Goal: Task Accomplishment & Management: Manage account settings

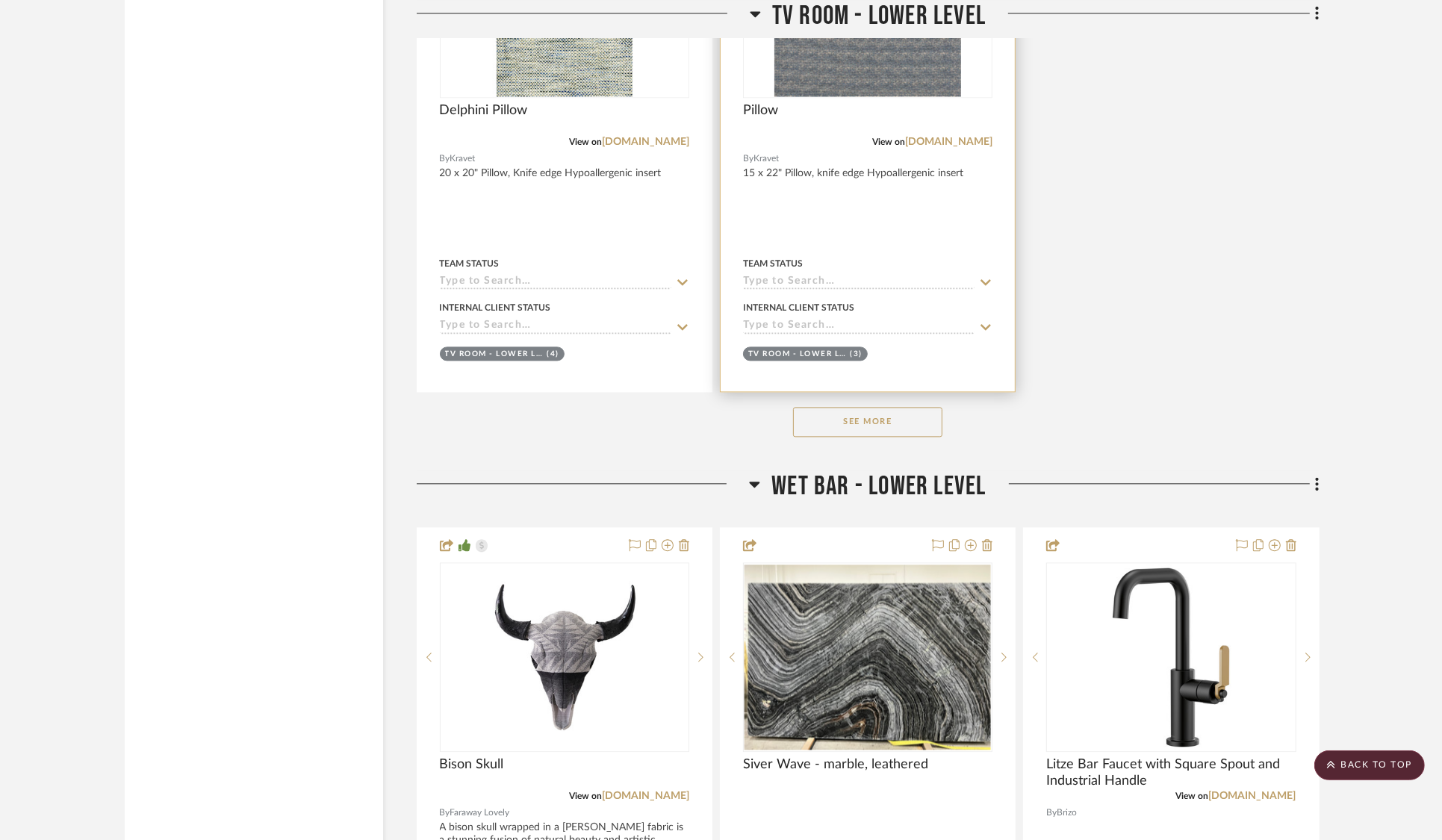
scroll to position [20521, 0]
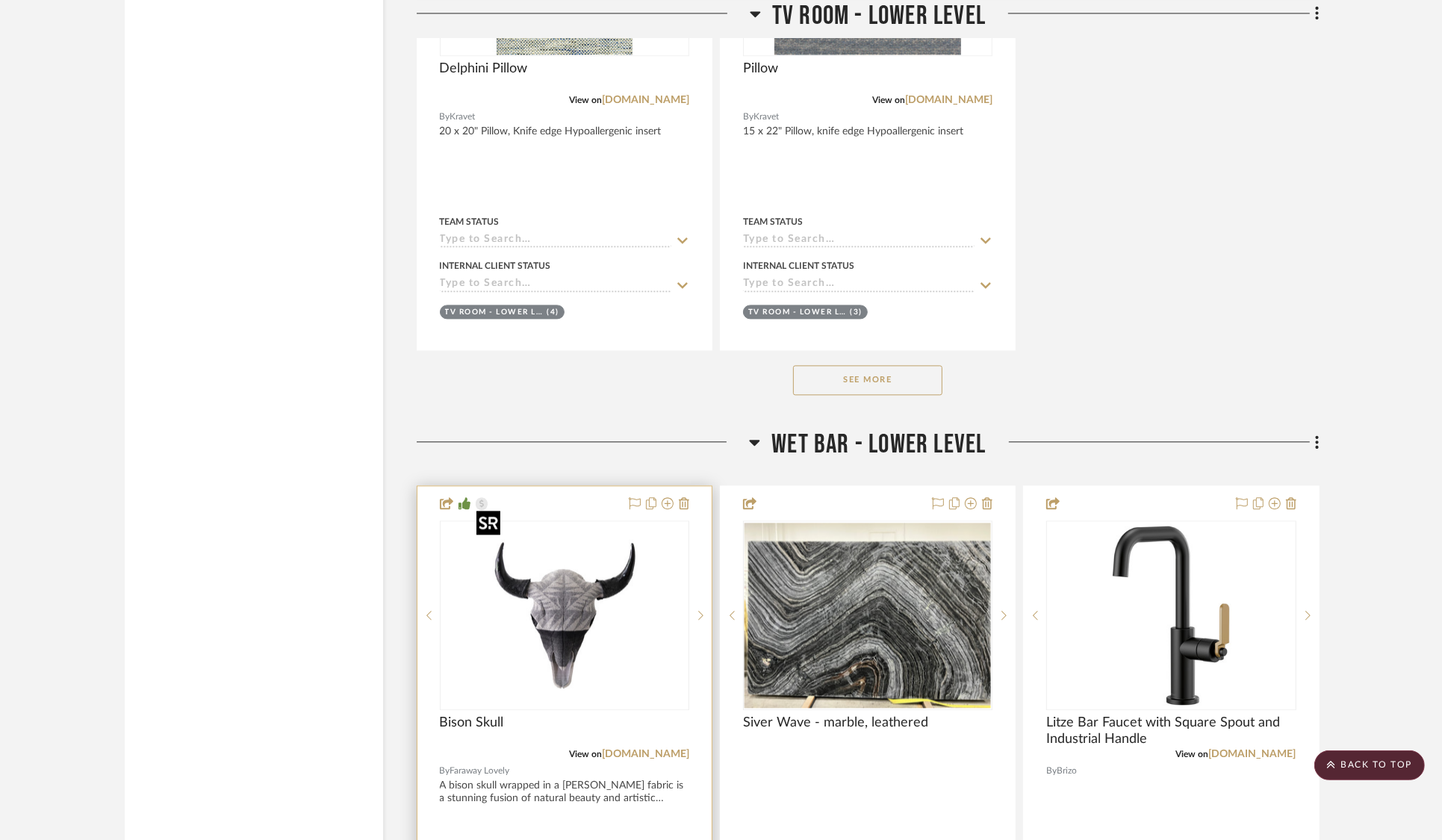
click at [0, 0] on img at bounding box center [0, 0] width 0 height 0
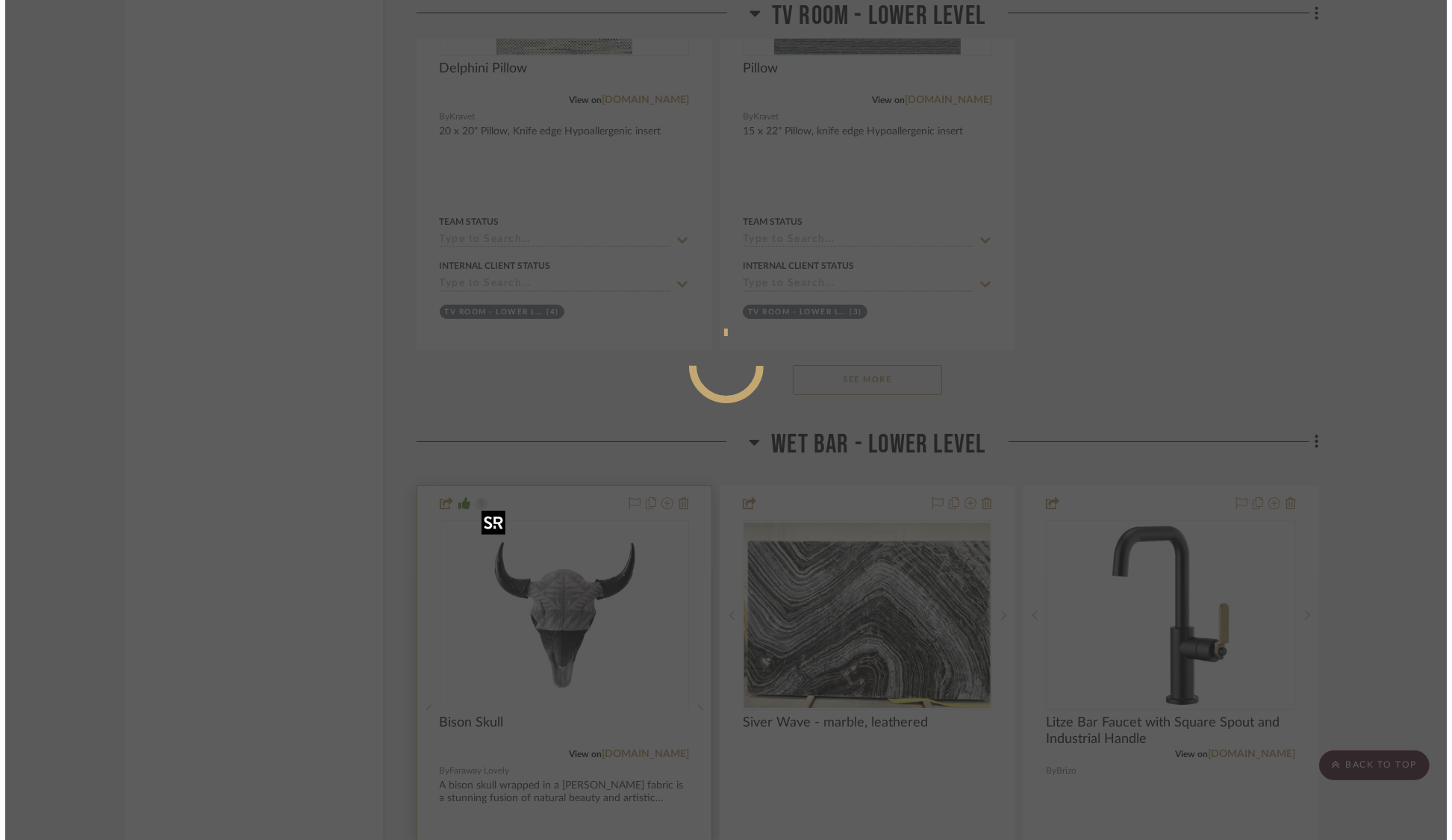
scroll to position [0, 0]
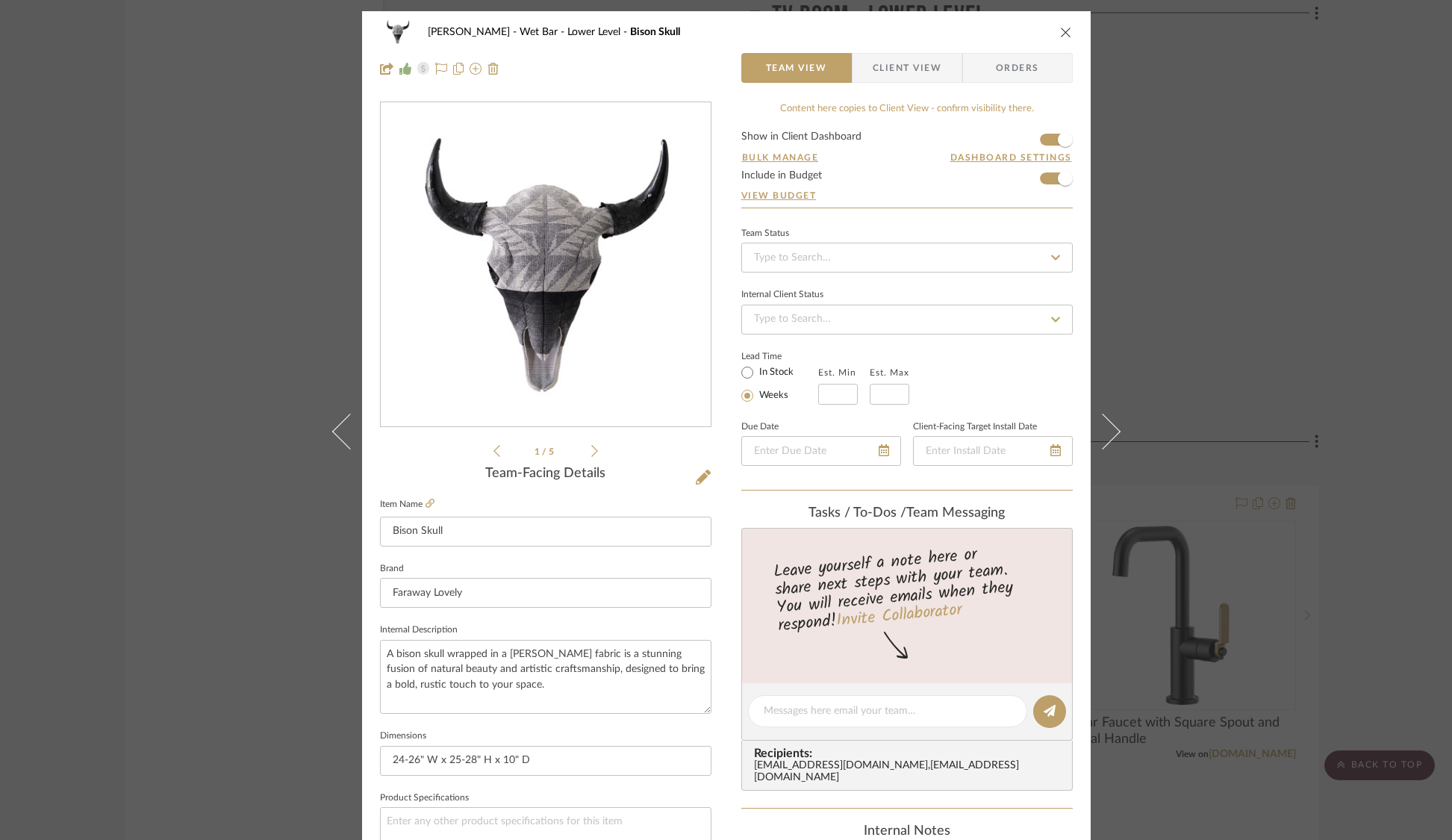
click at [1263, 316] on div "[PERSON_NAME] Wet Bar - Lower Level Bison Skull Team View Client View Orders 1 …" at bounding box center [726, 420] width 1452 height 840
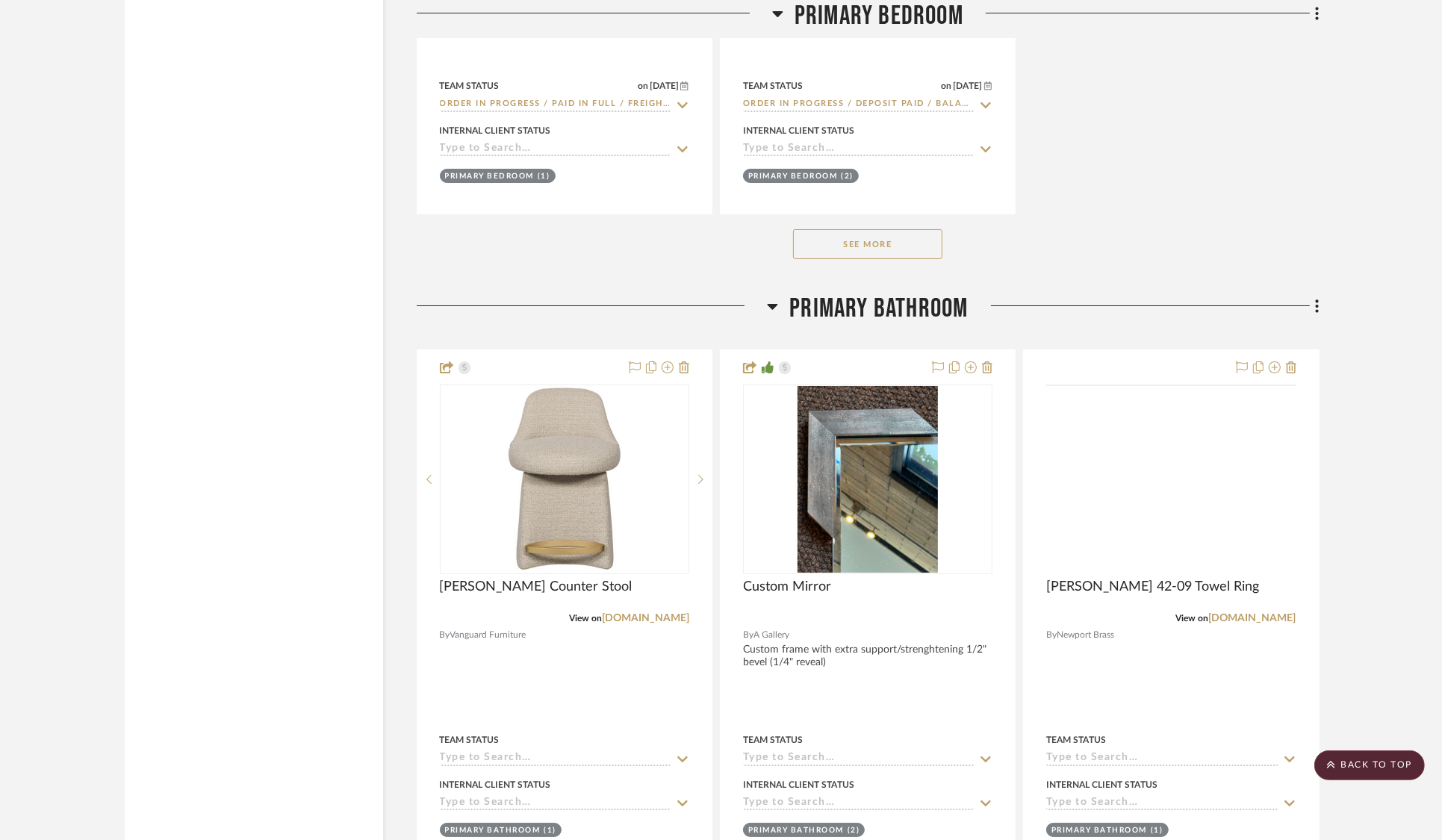
scroll to position [17341, 0]
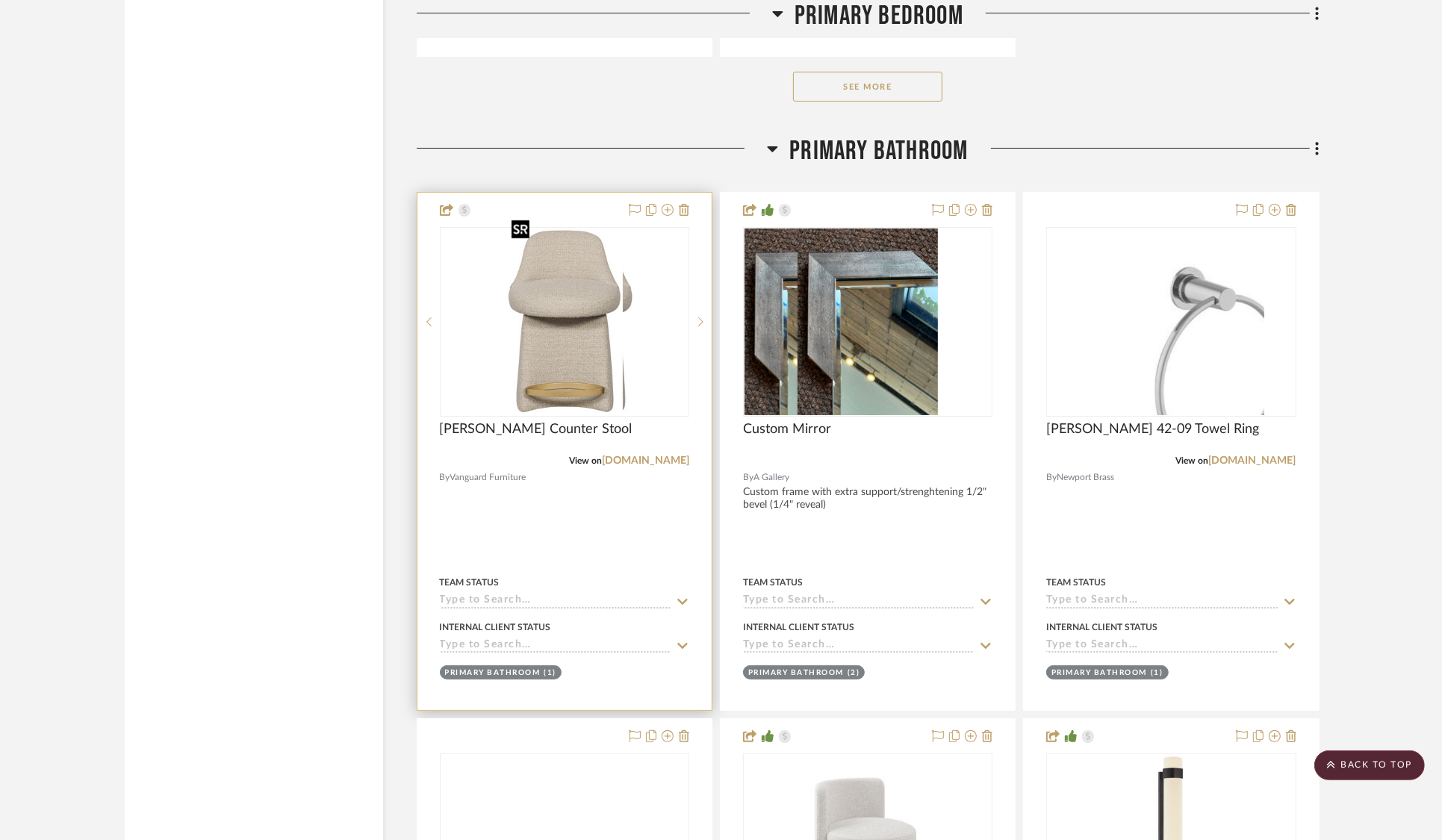
click at [546, 260] on div at bounding box center [565, 322] width 250 height 189
click at [593, 322] on img "0" at bounding box center [564, 322] width 117 height 187
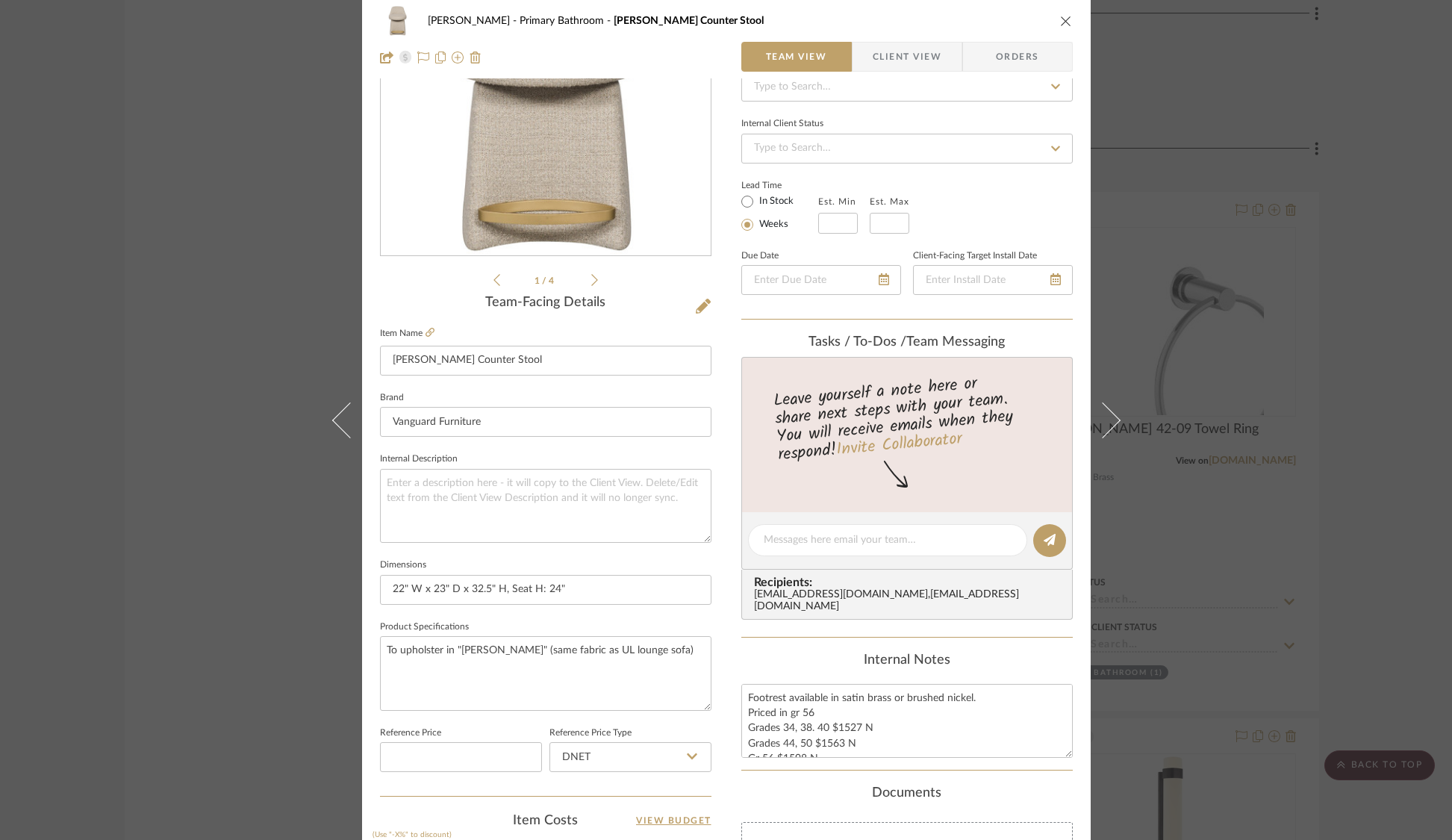
scroll to position [0, 0]
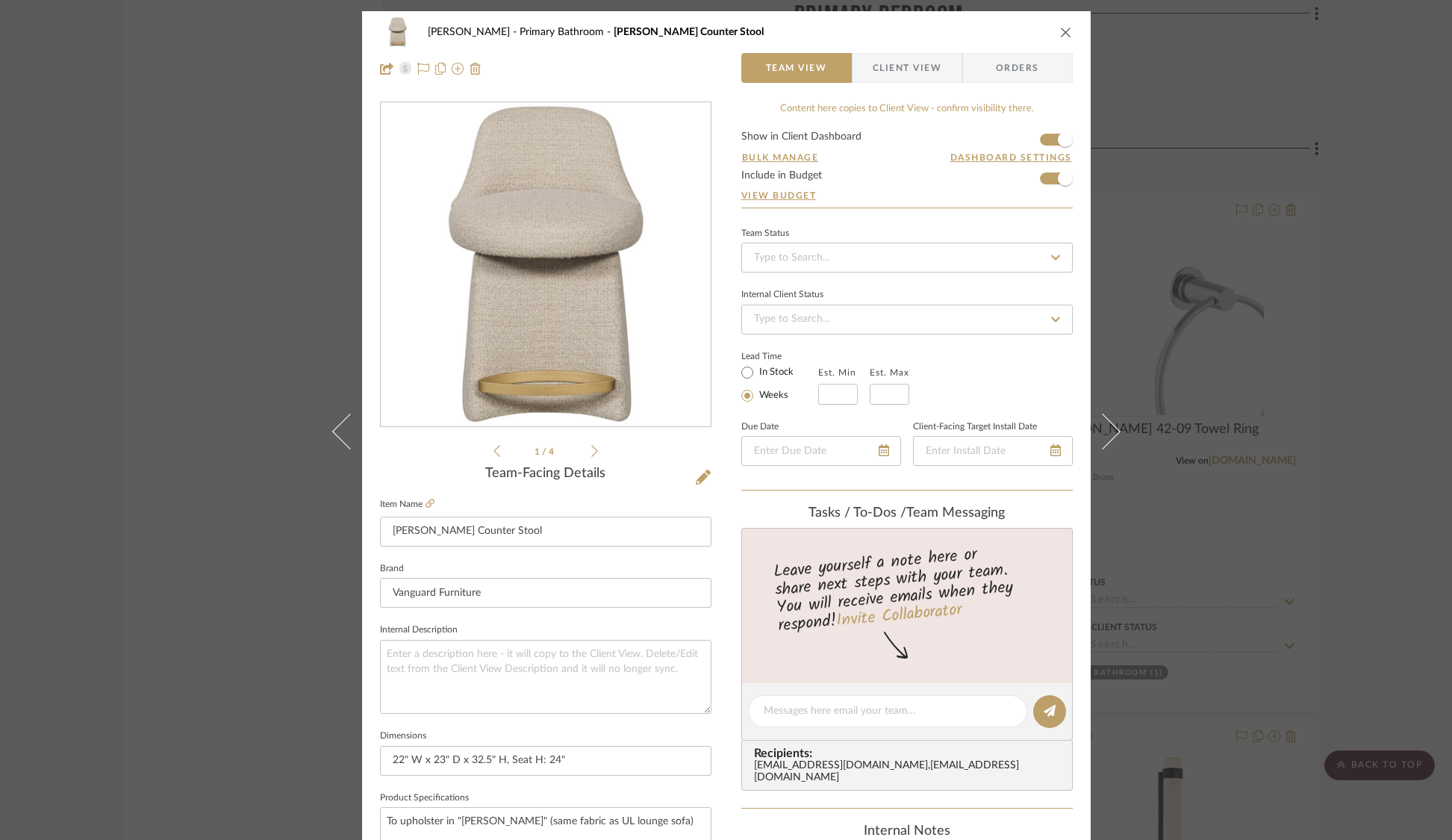
click at [1351, 127] on div "[PERSON_NAME] Primary Bathroom [PERSON_NAME] Counter Stool Team View Client Vie…" at bounding box center [726, 420] width 1452 height 840
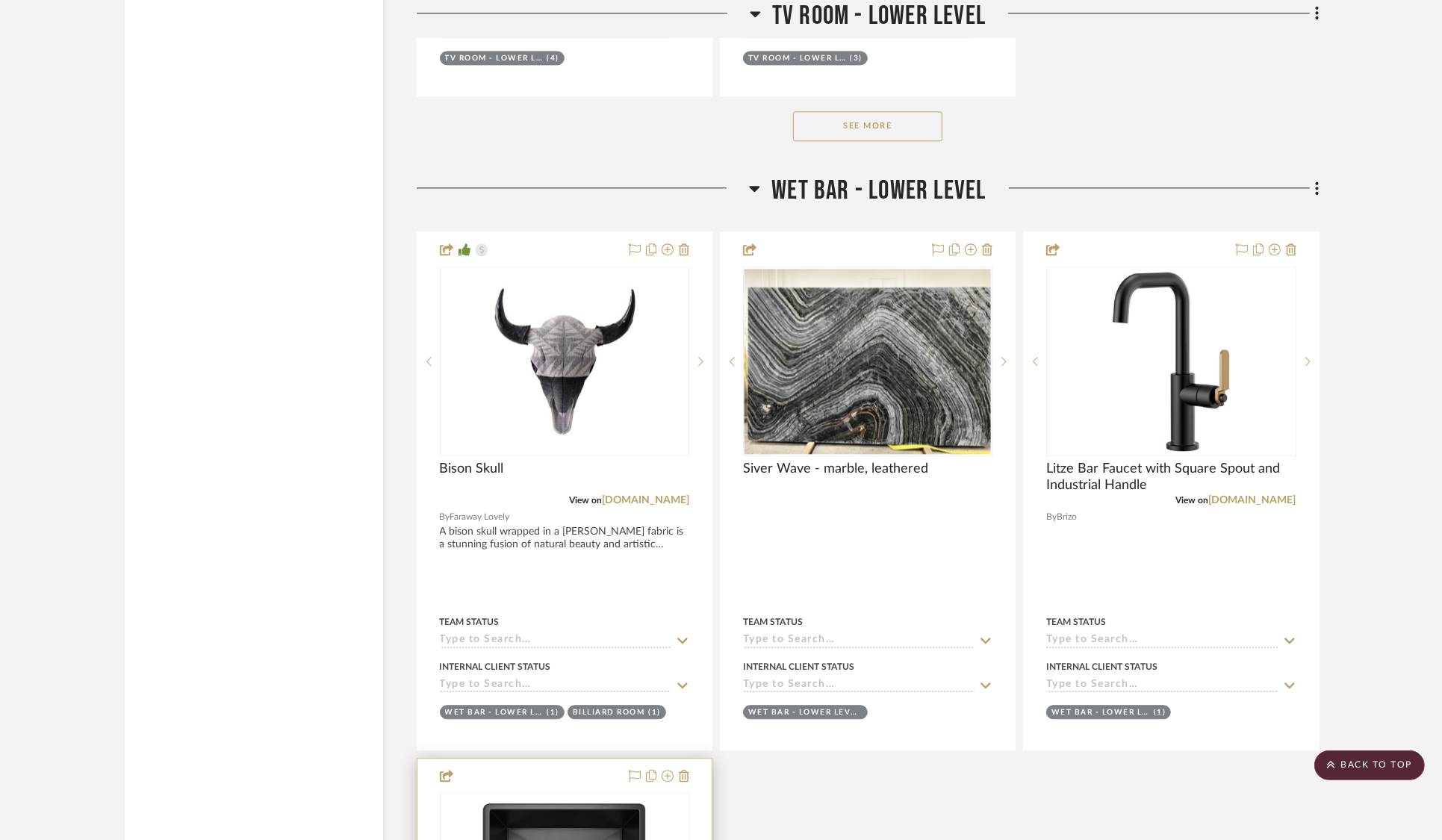
scroll to position [20774, 0]
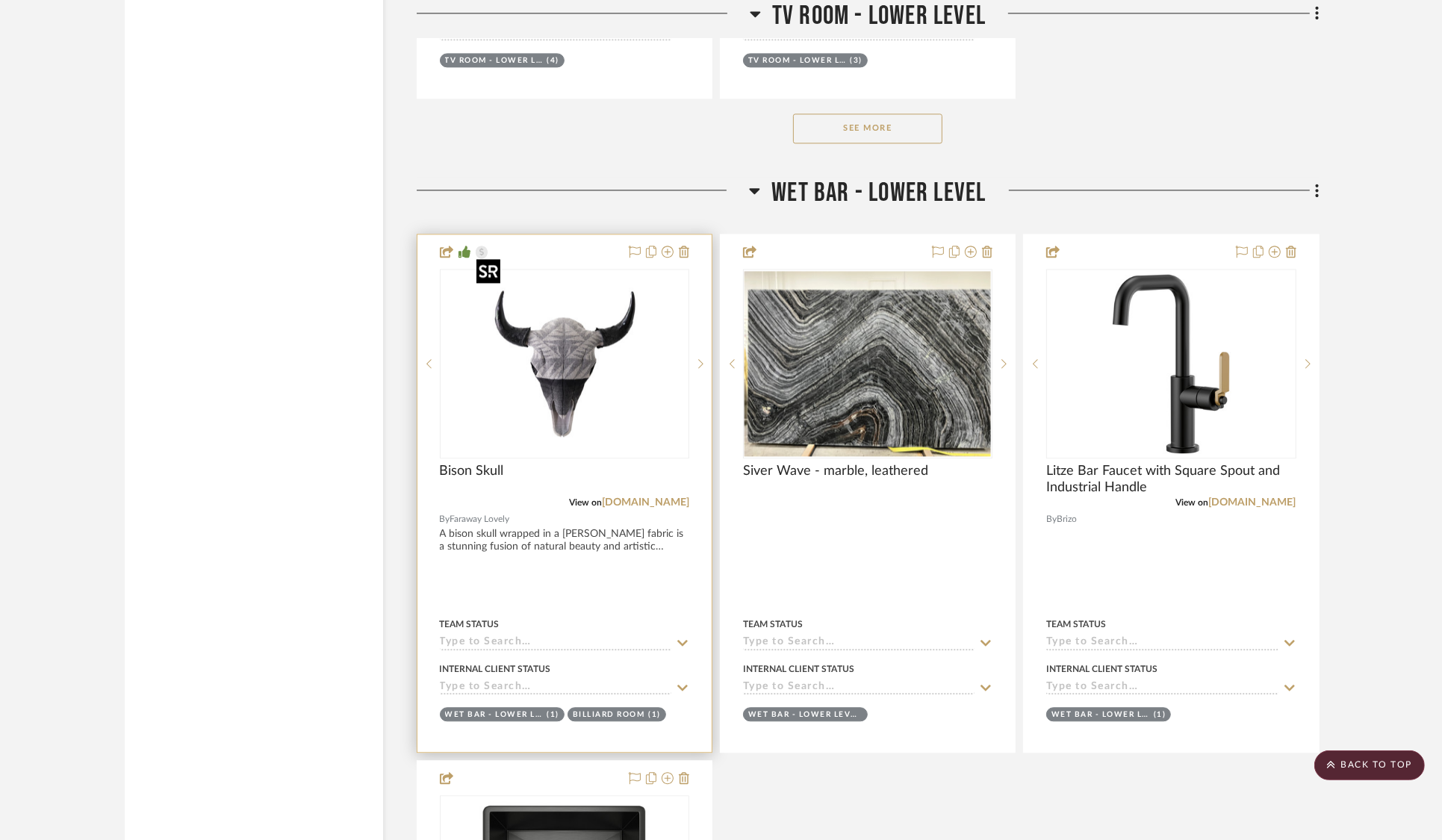
click at [590, 341] on img "0" at bounding box center [565, 363] width 187 height 187
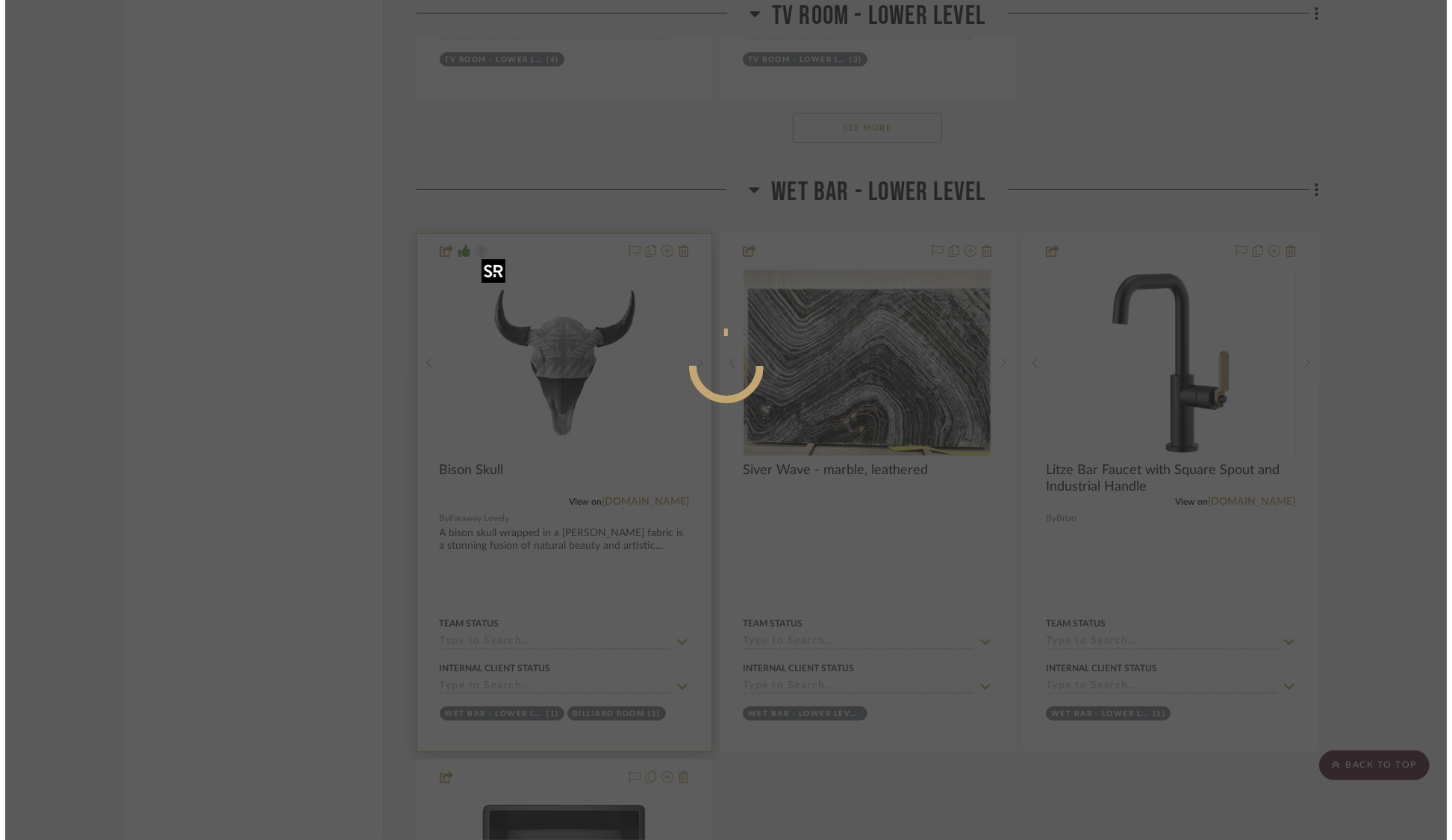
scroll to position [0, 0]
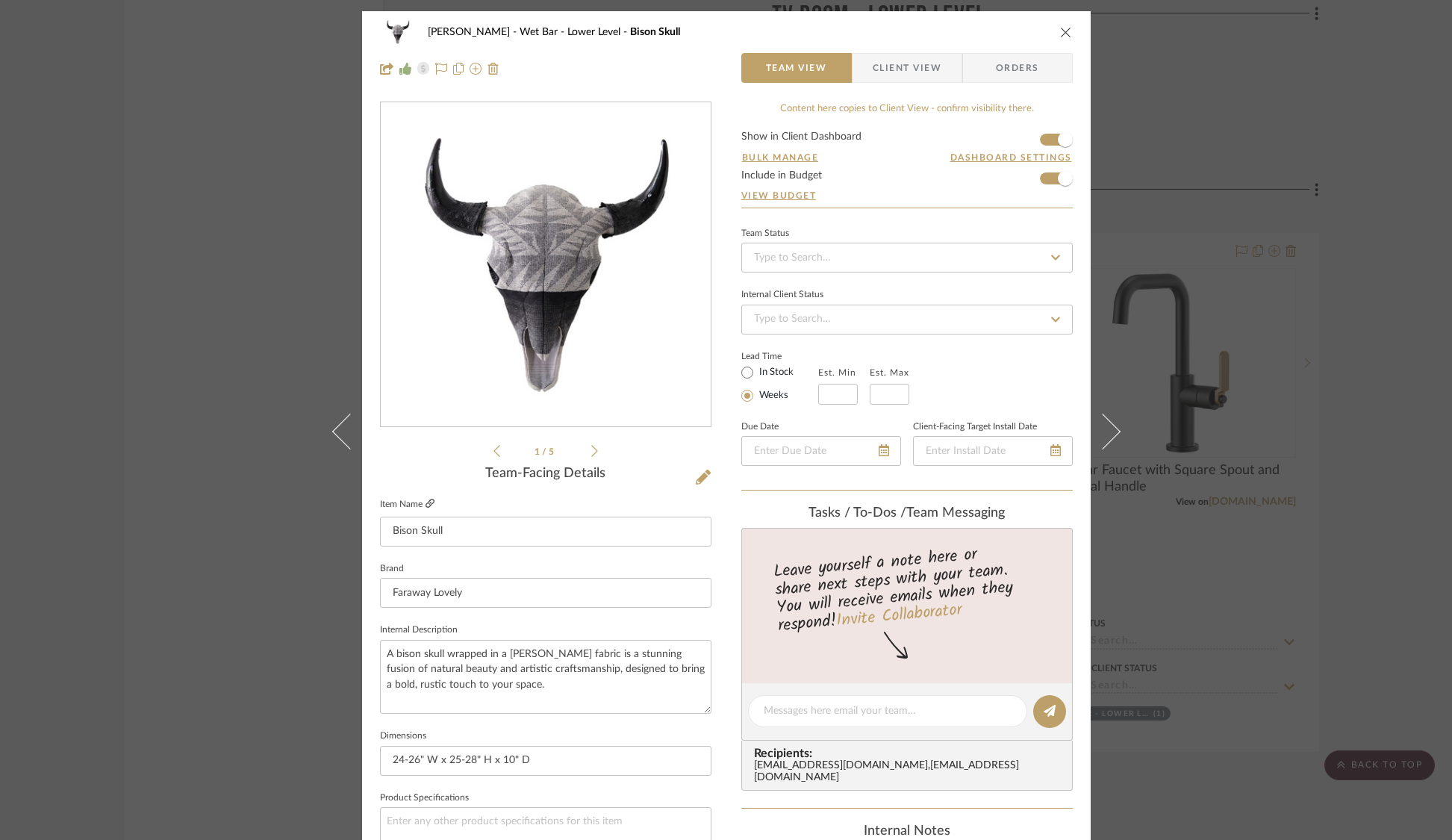
click at [428, 502] on icon at bounding box center [431, 504] width 9 height 9
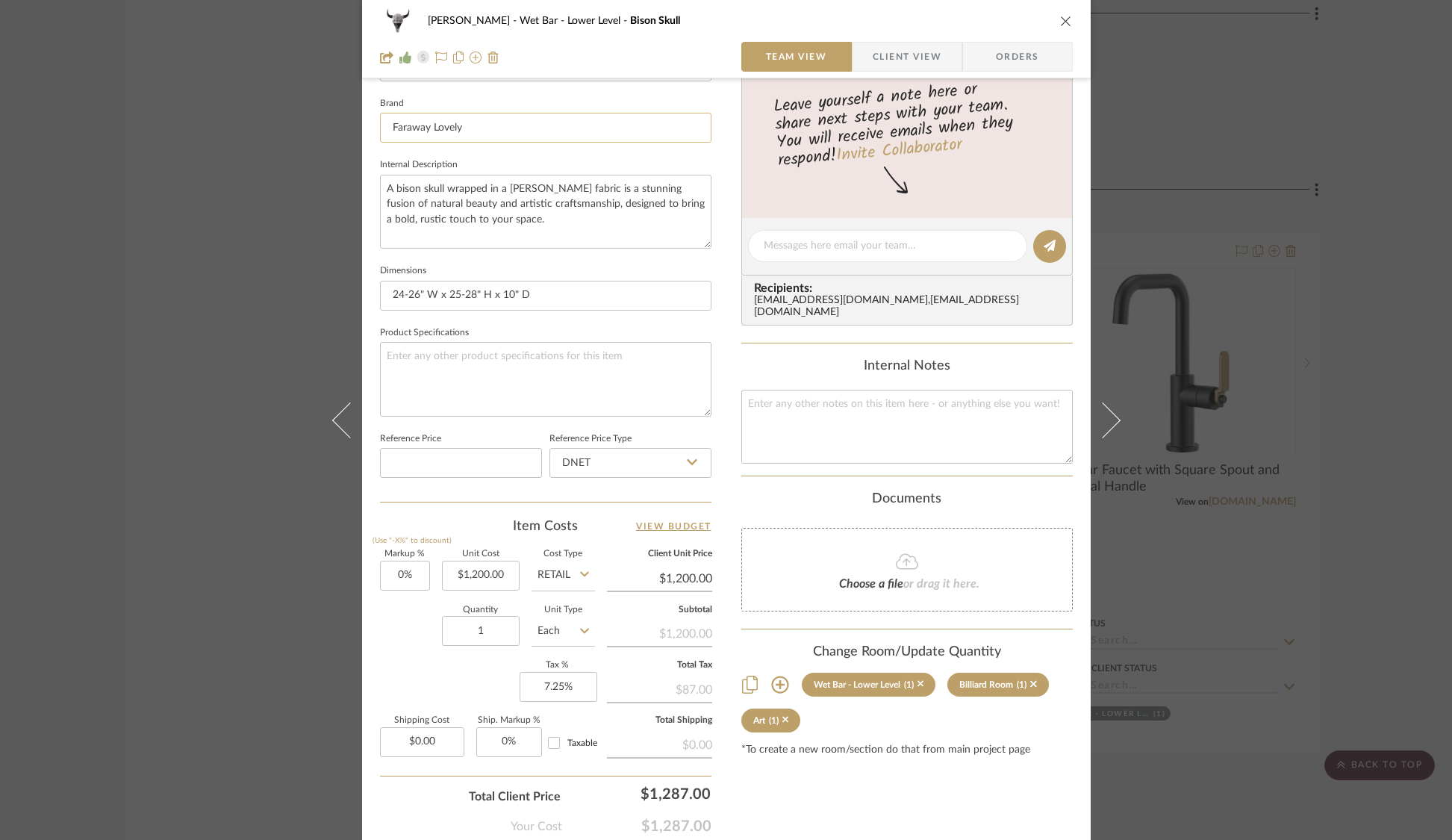
scroll to position [547, 0]
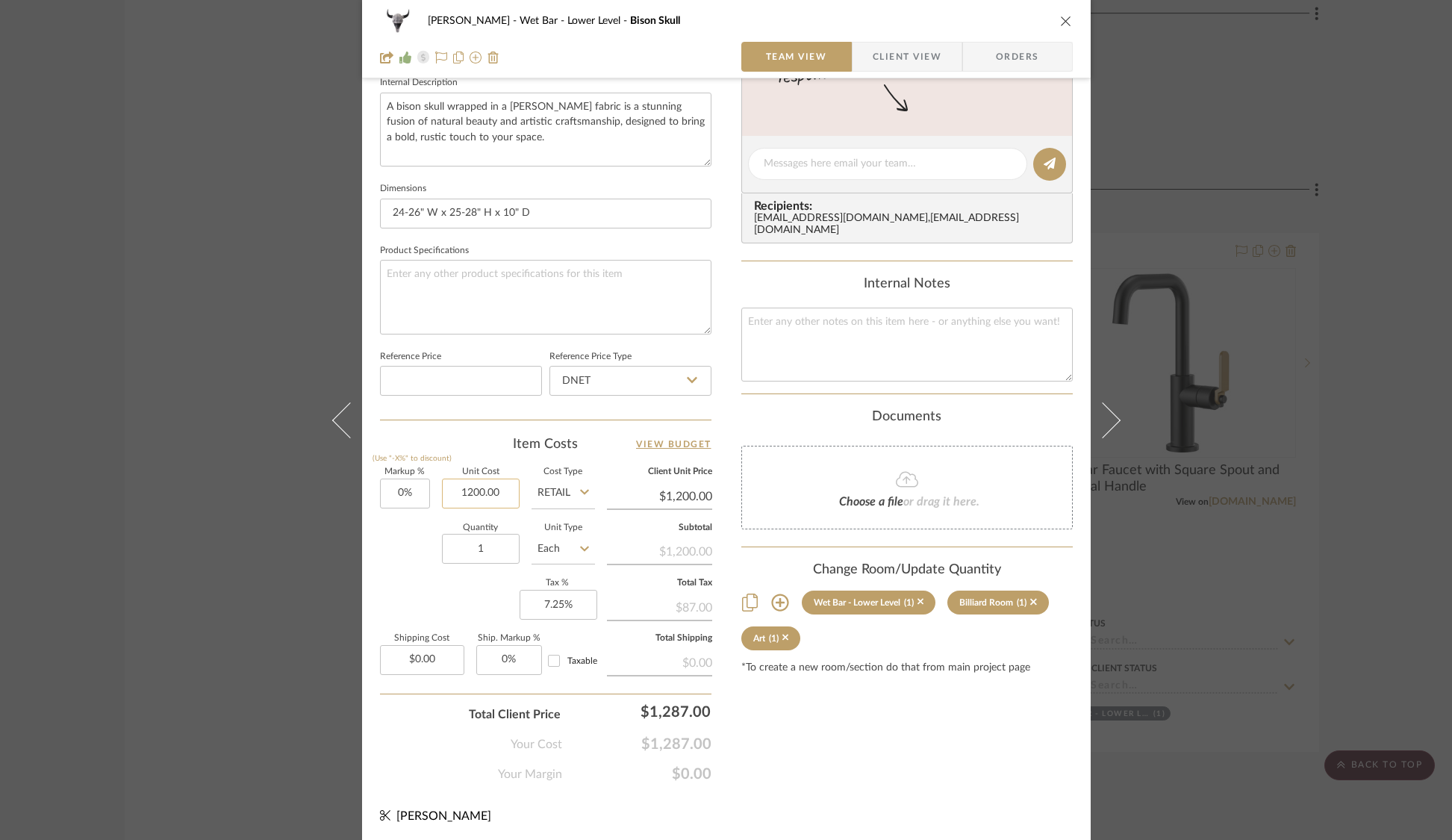
click at [481, 492] on input "1200.00" at bounding box center [481, 493] width 78 height 30
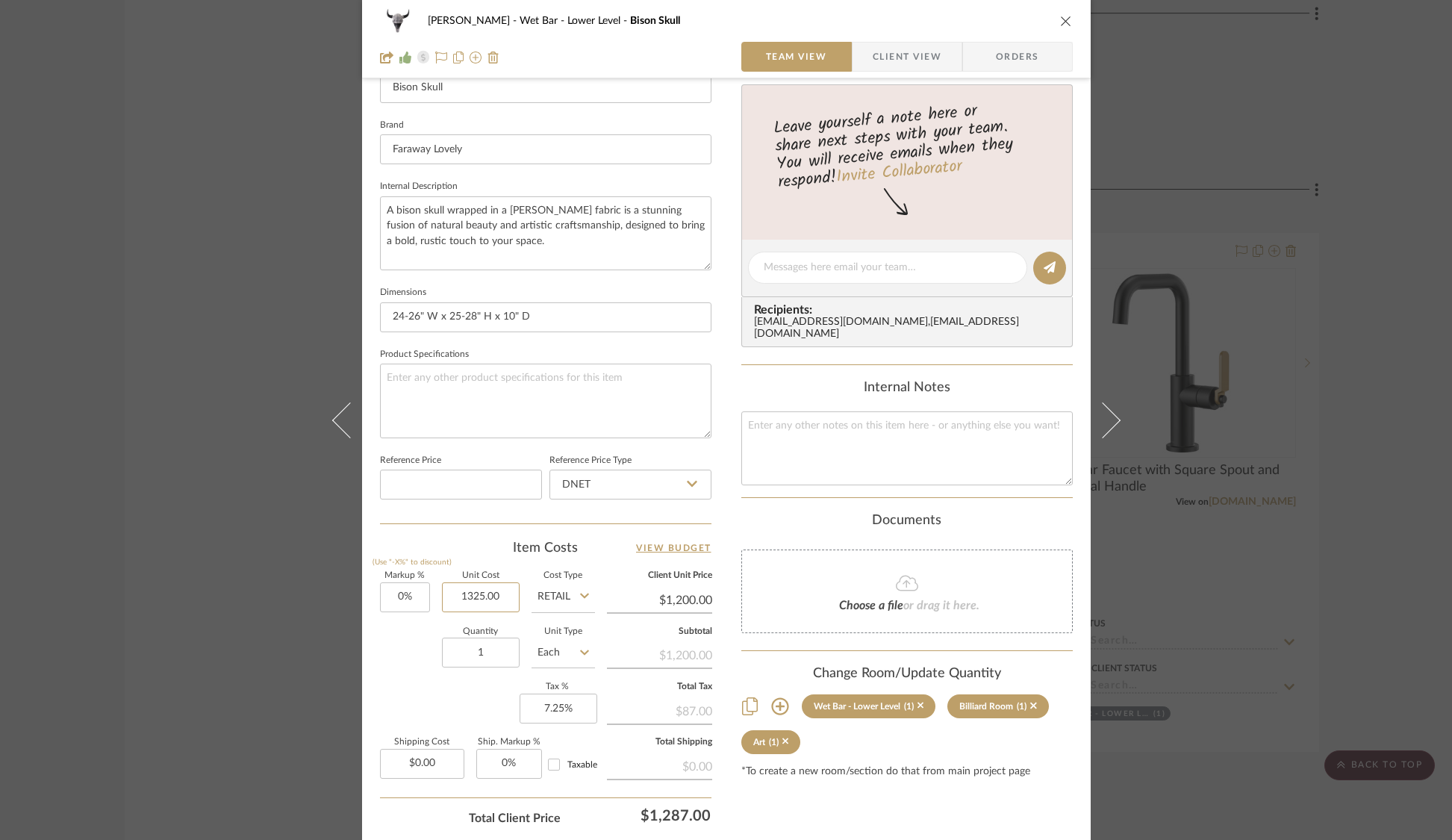
scroll to position [445, 0]
type input "$1,325.00"
type input "1200.00"
click at [674, 593] on input "1200.00" at bounding box center [660, 599] width 105 height 22
click at [663, 654] on div "$1,325.00" at bounding box center [660, 652] width 105 height 27
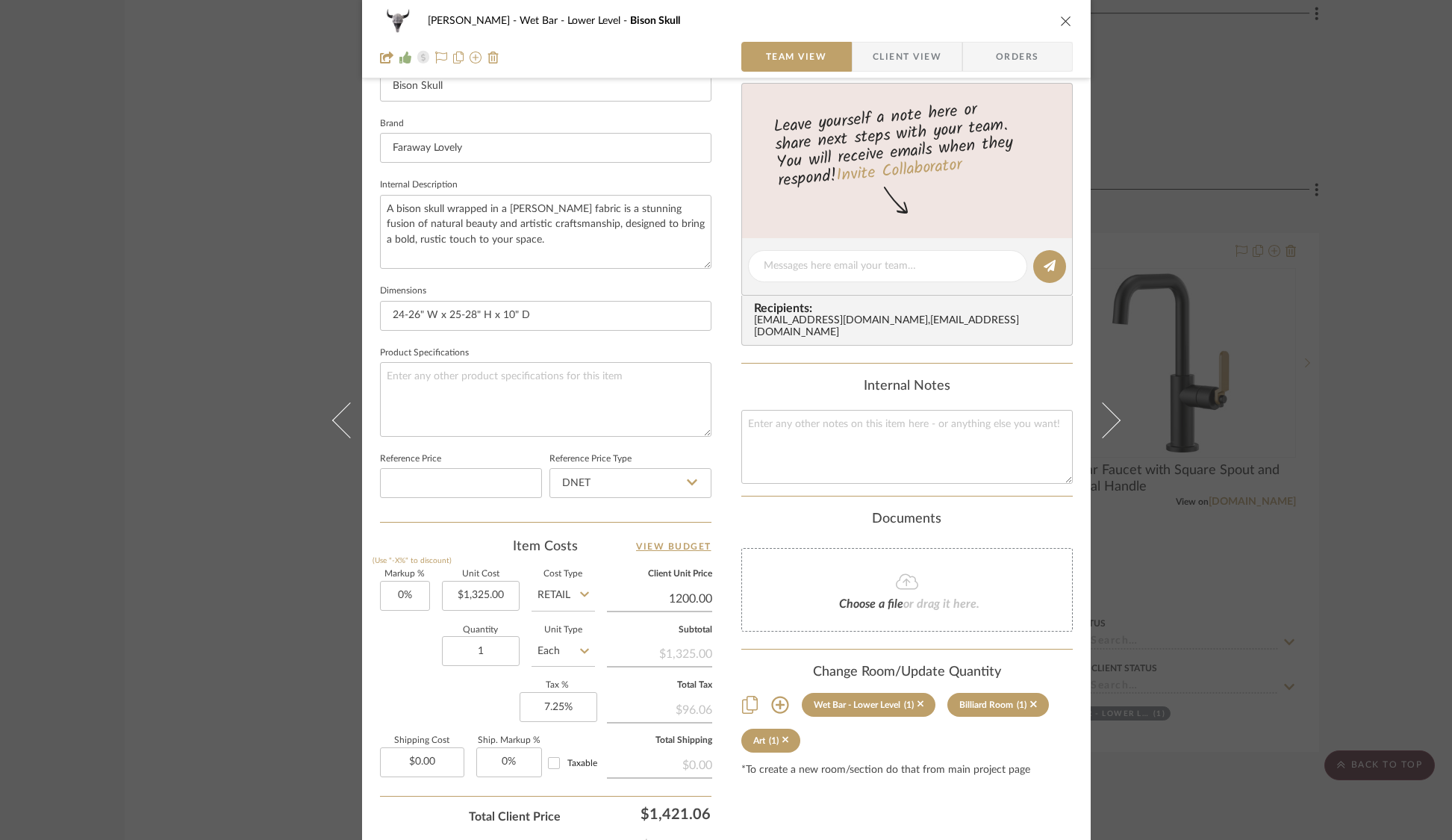
click at [671, 594] on input "1200.00" at bounding box center [660, 599] width 105 height 22
click at [680, 595] on input "1200.00" at bounding box center [660, 599] width 105 height 22
type input "$1,325.00"
click at [678, 654] on div "$1,325.00" at bounding box center [660, 652] width 105 height 27
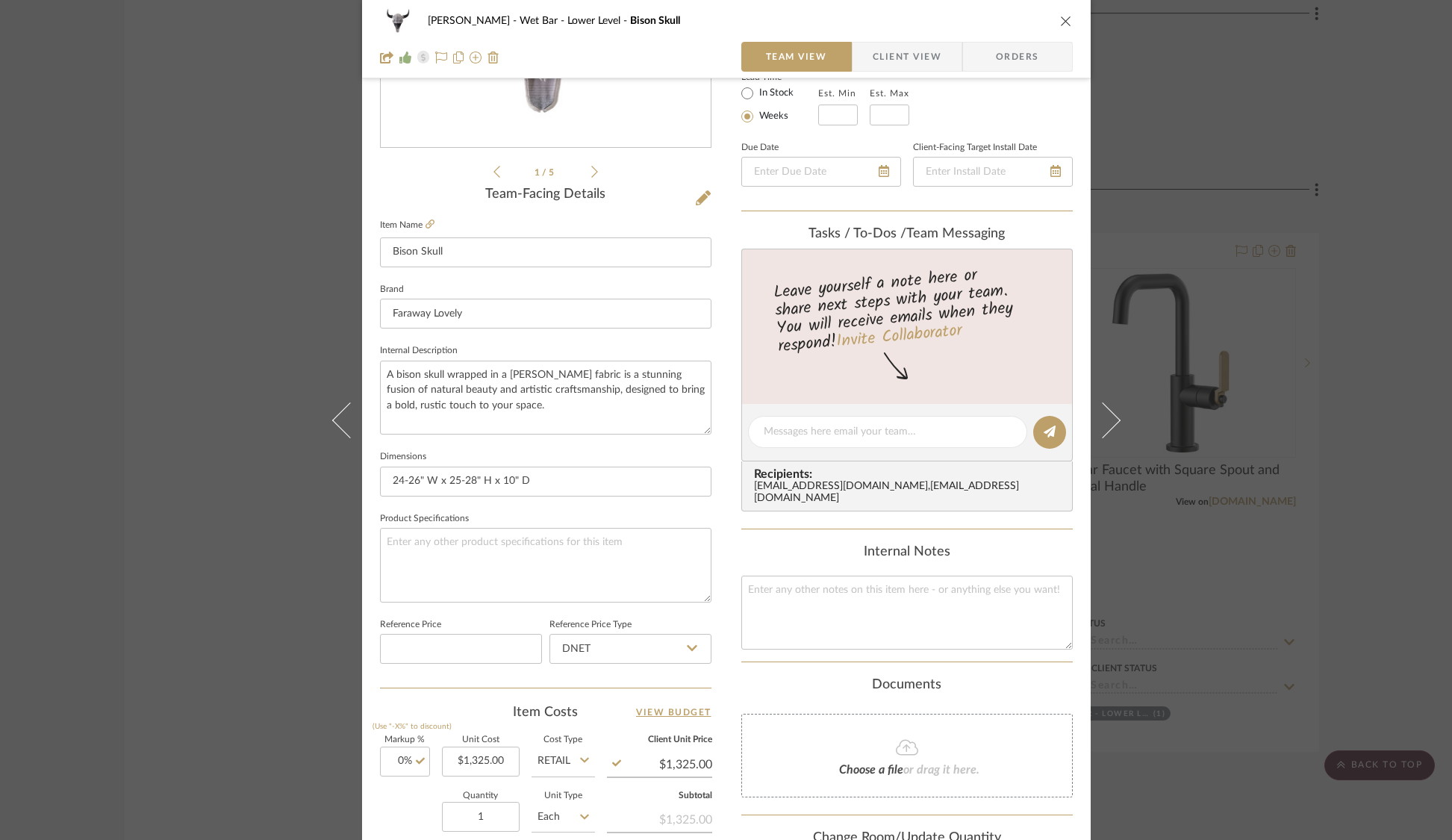
scroll to position [0, 0]
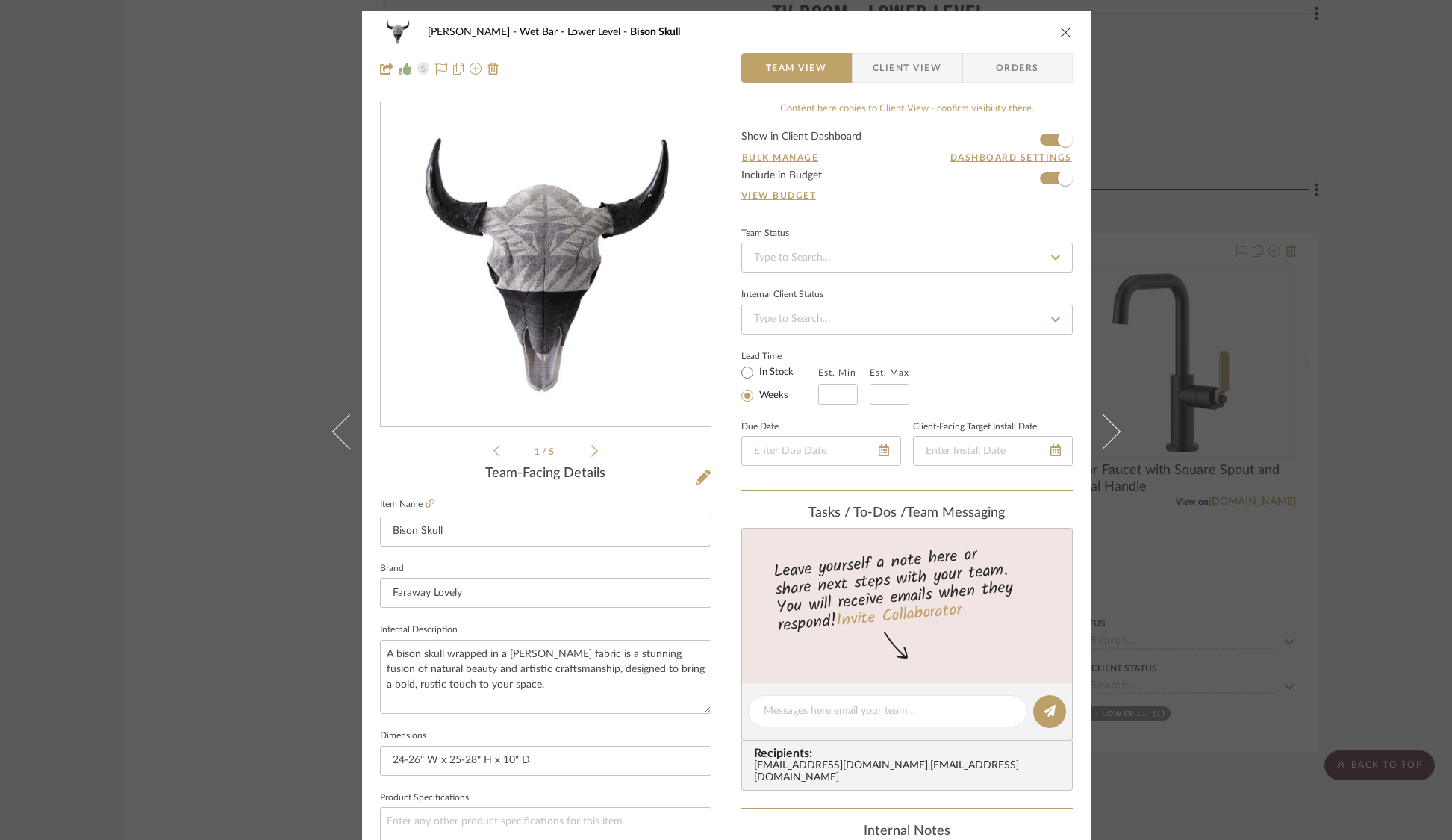
click at [1239, 100] on div "[PERSON_NAME] Wet Bar - Lower Level Bison Skull Team View Client View Orders 1 …" at bounding box center [726, 420] width 1452 height 840
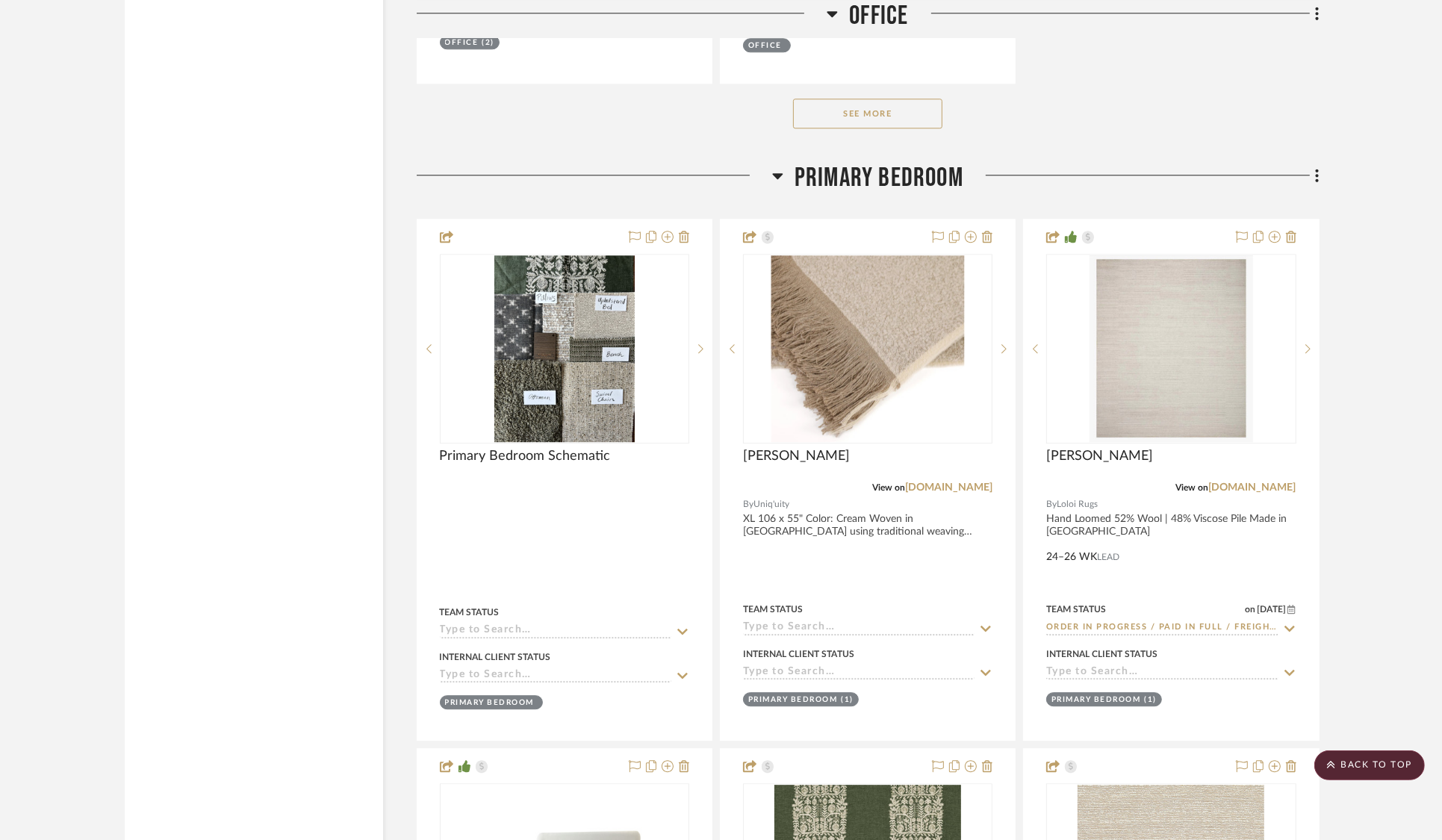
scroll to position [15572, 0]
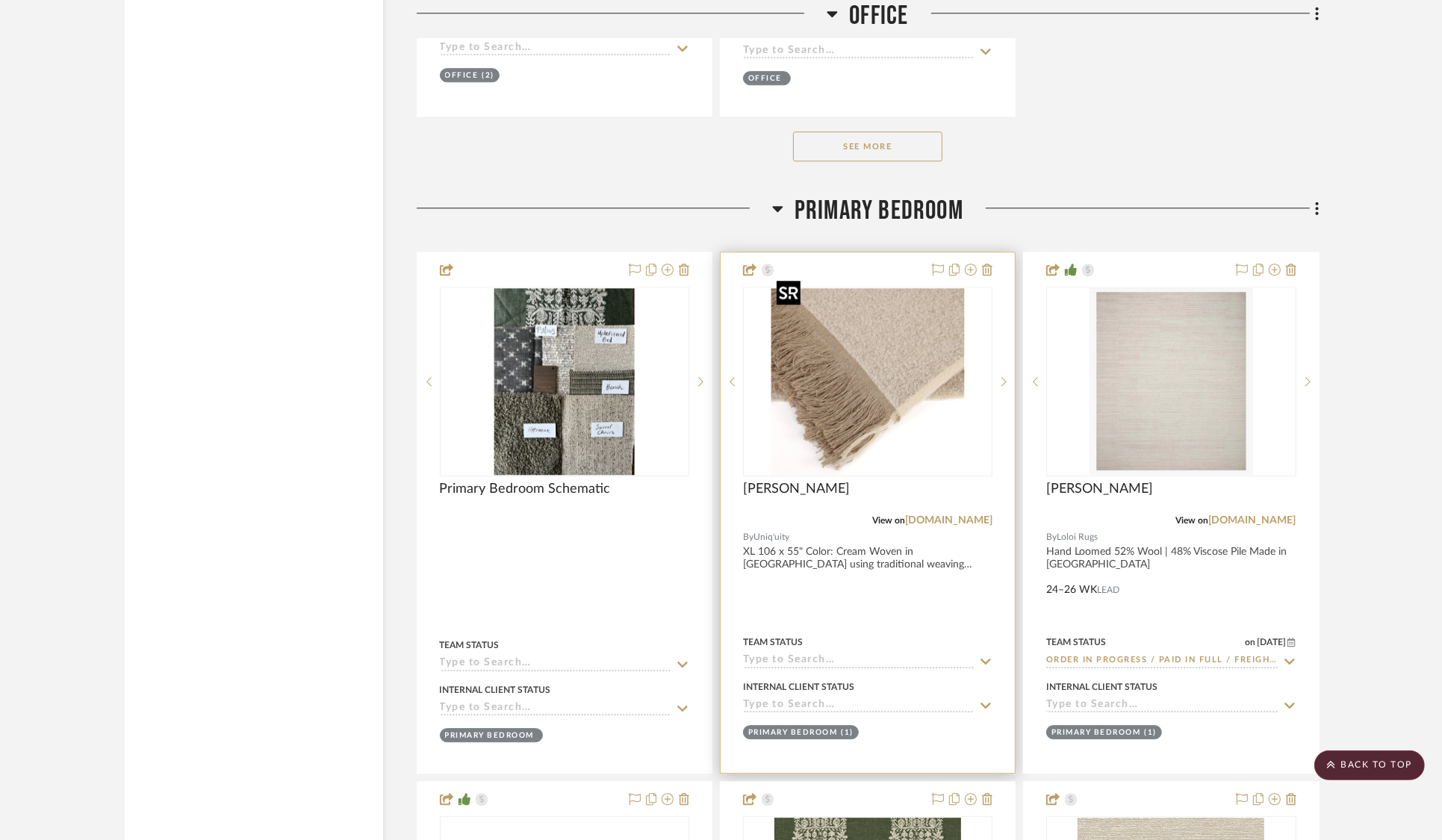
click at [865, 336] on img "0" at bounding box center [868, 382] width 194 height 187
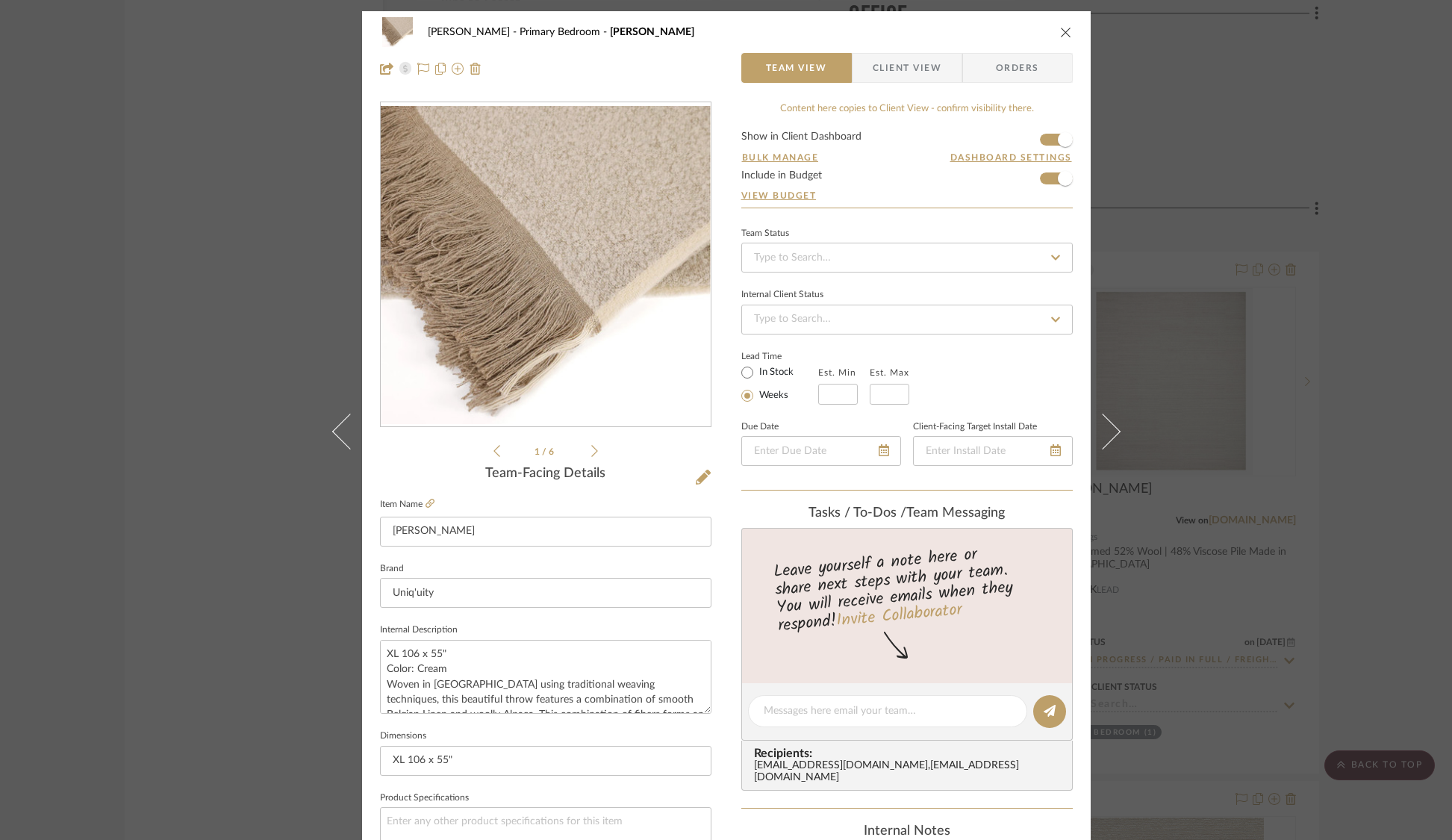
click at [1227, 91] on div "[PERSON_NAME] Primary Bedroom [PERSON_NAME] Team View Client View Orders 1 / 6 …" at bounding box center [726, 420] width 1452 height 840
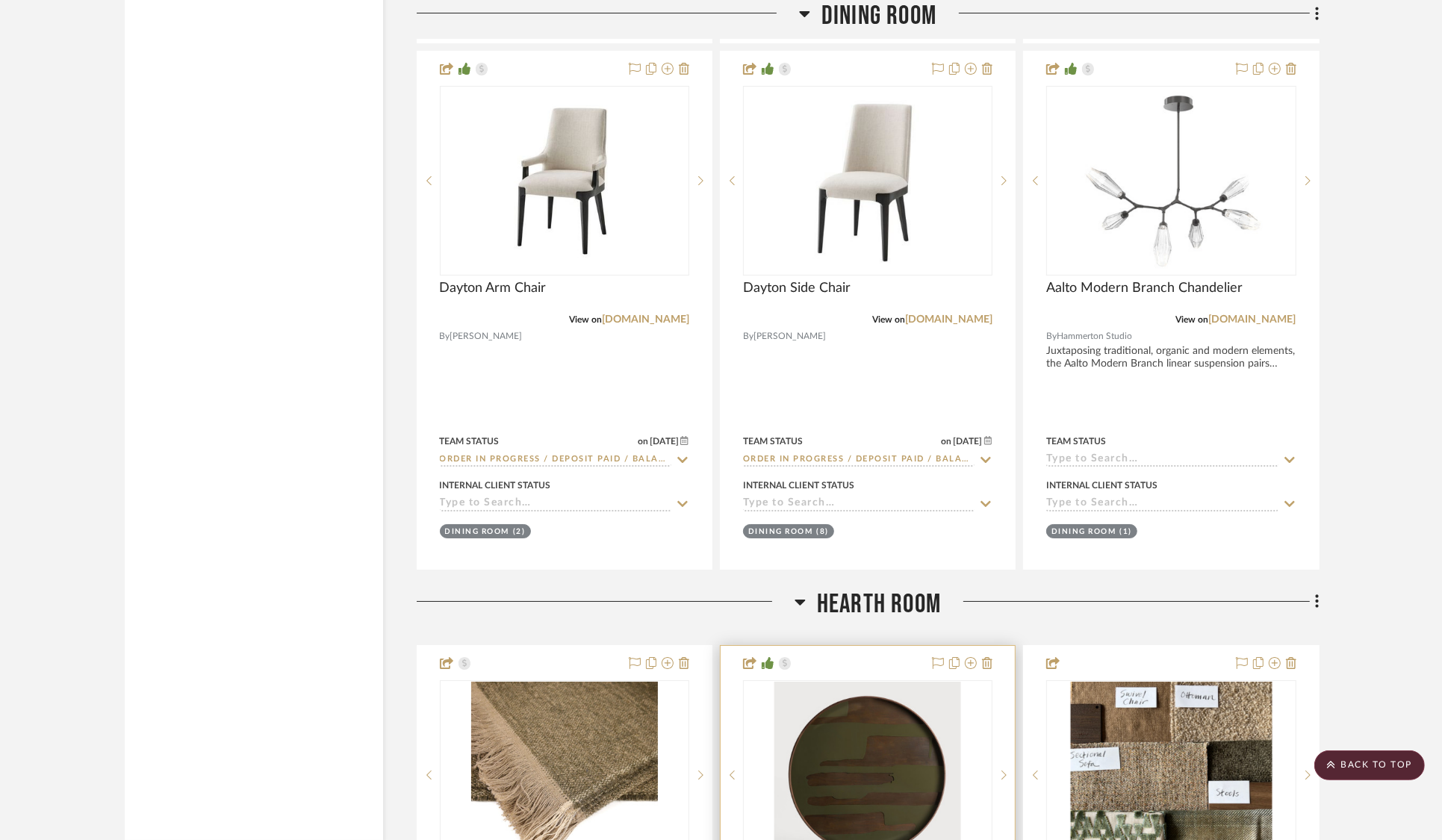
scroll to position [5554, 0]
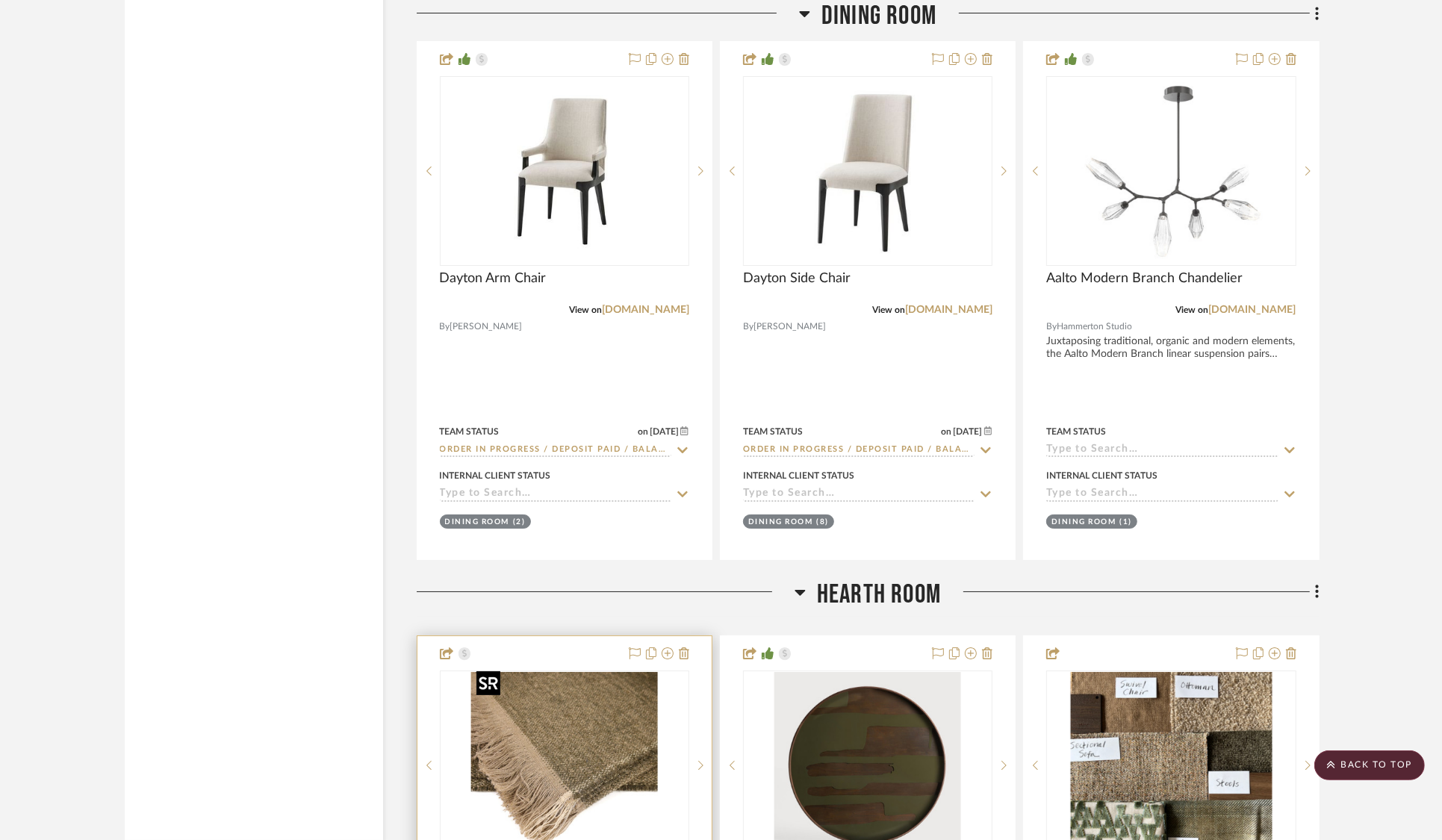
click at [0, 0] on img at bounding box center [0, 0] width 0 height 0
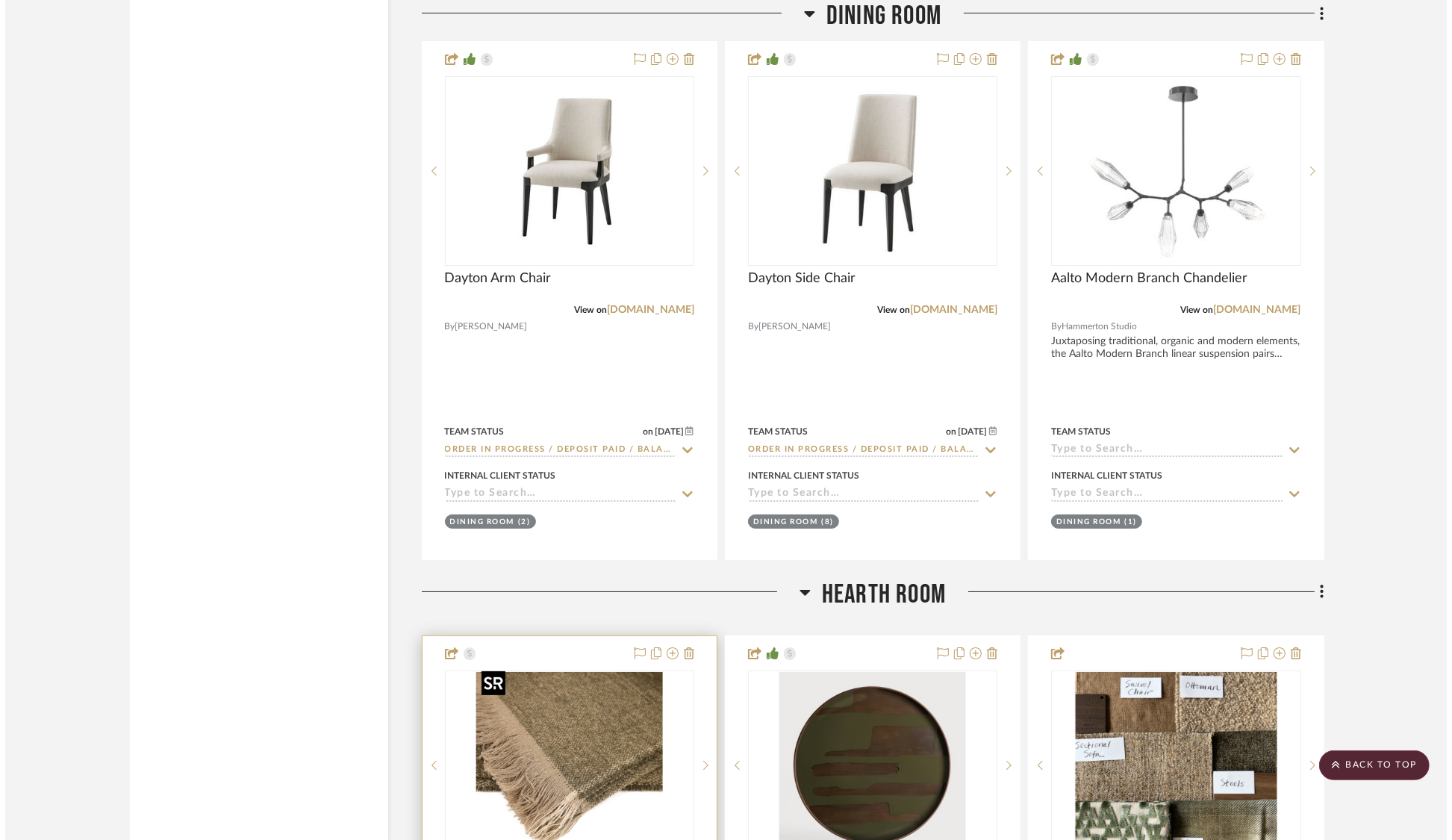
scroll to position [0, 0]
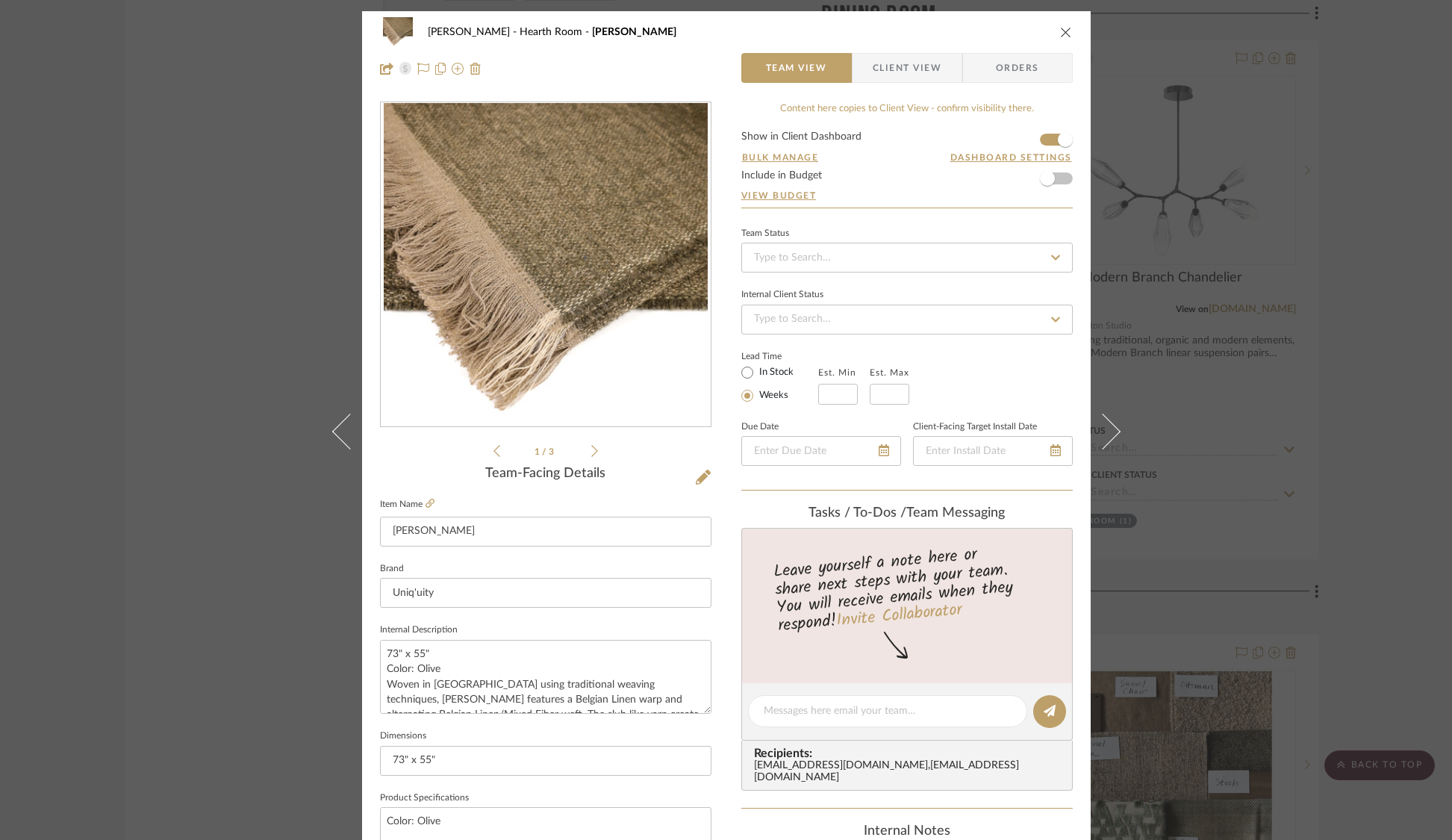
click at [259, 445] on div "[PERSON_NAME] Hearth Room [PERSON_NAME] Team View Client View Orders 1 / 3 Team…" at bounding box center [726, 420] width 1452 height 840
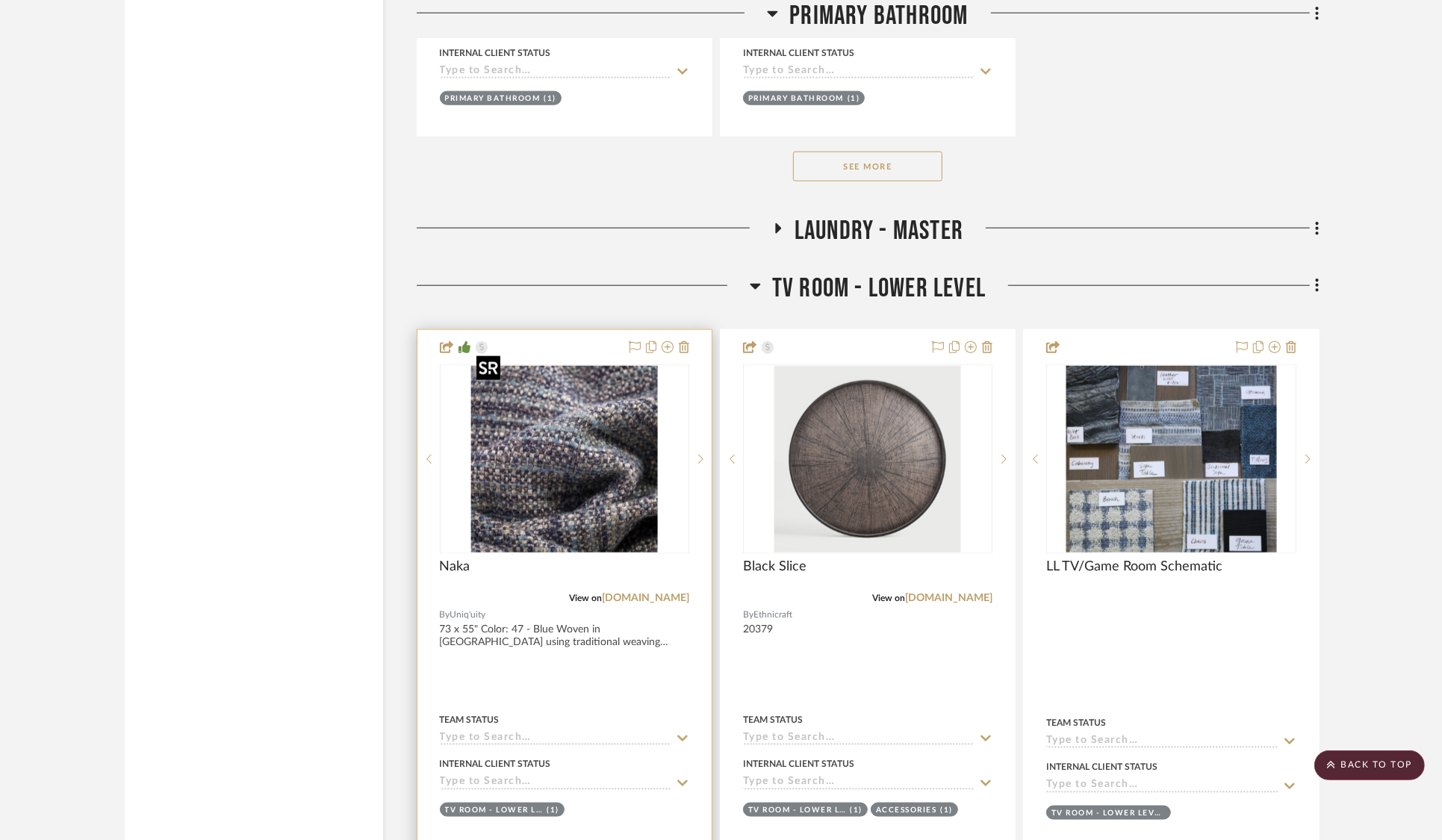
scroll to position [18970, 0]
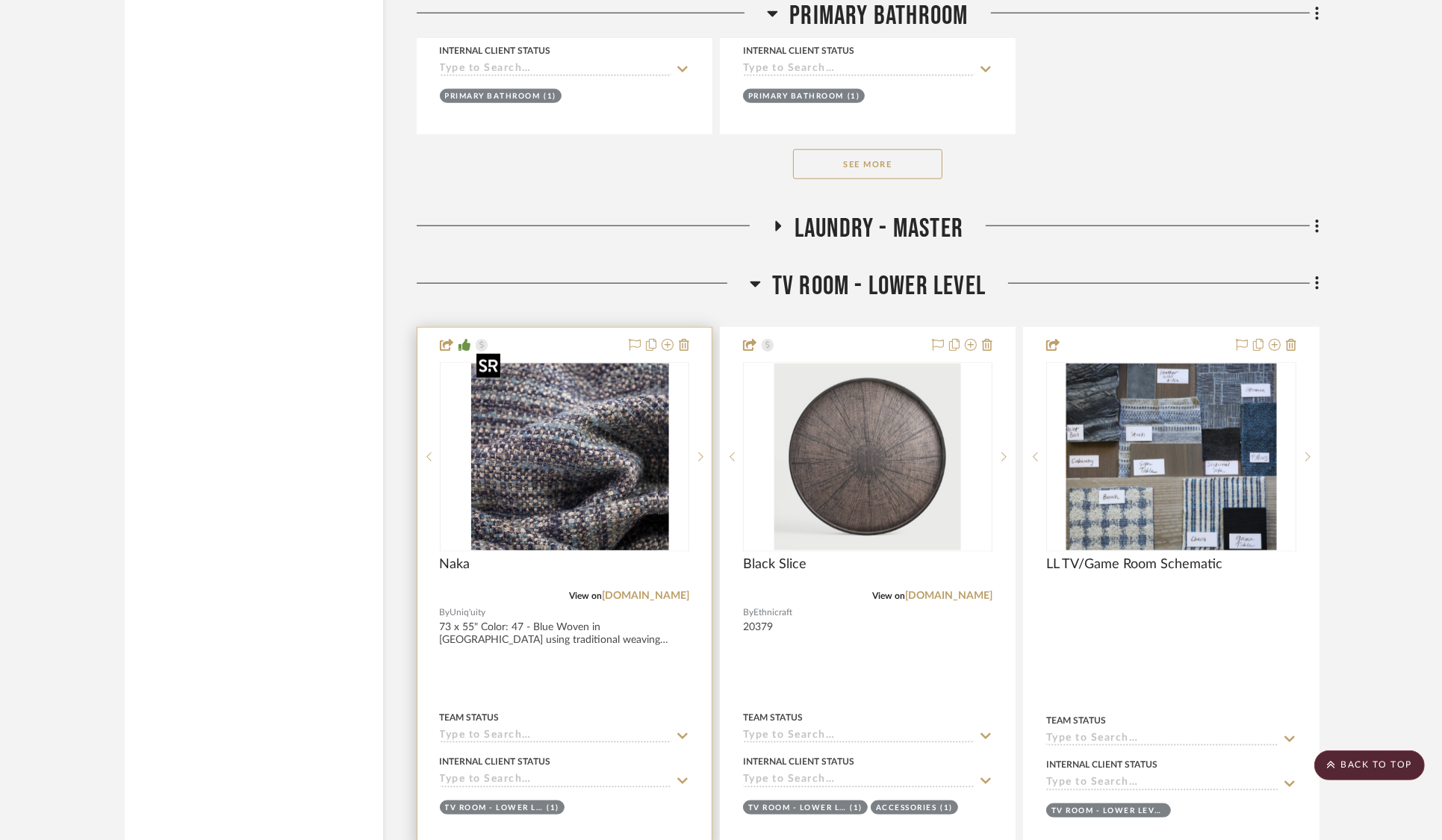
click at [580, 473] on div at bounding box center [565, 457] width 250 height 189
click at [594, 472] on img "0" at bounding box center [565, 457] width 187 height 187
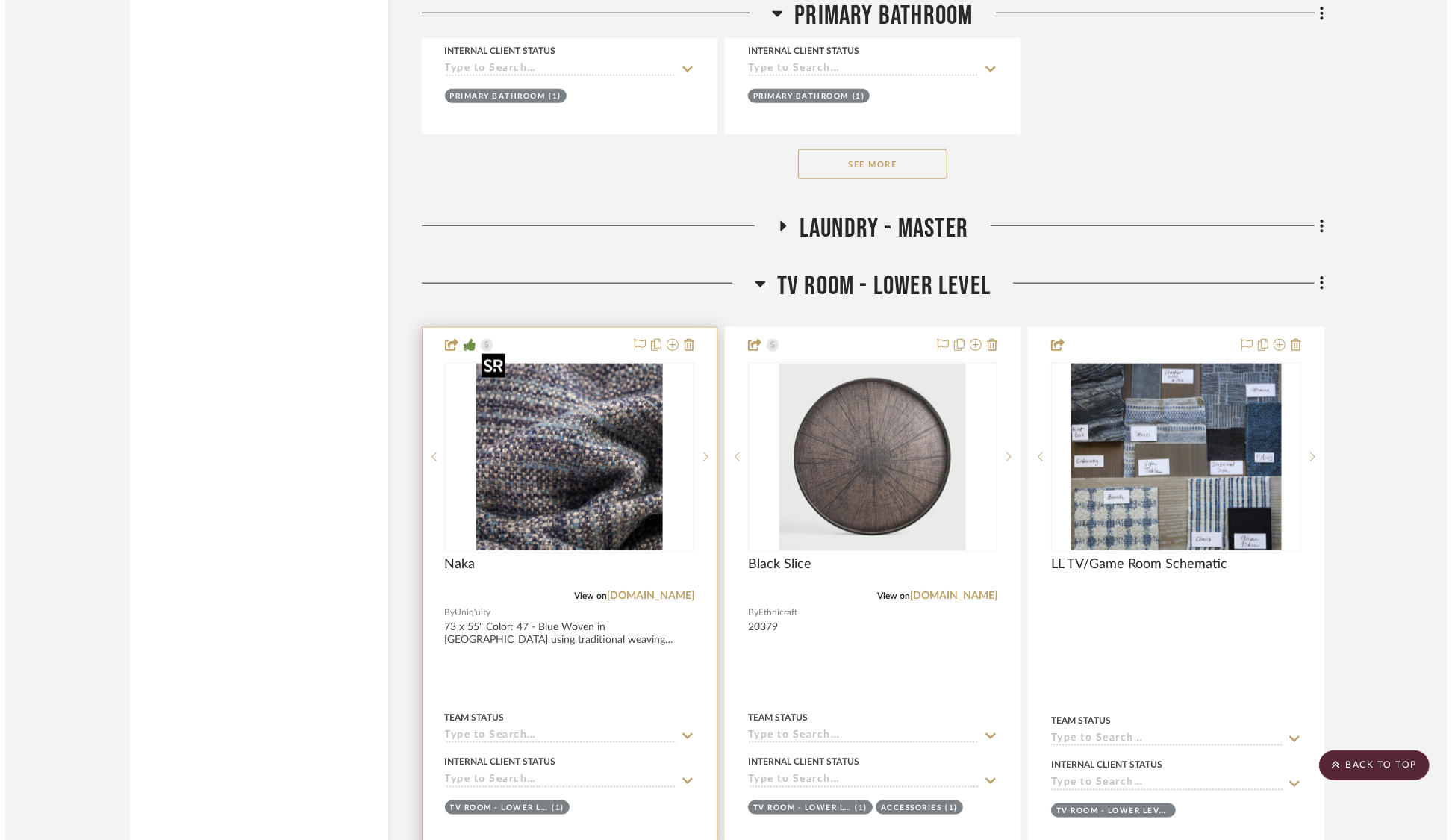
scroll to position [0, 0]
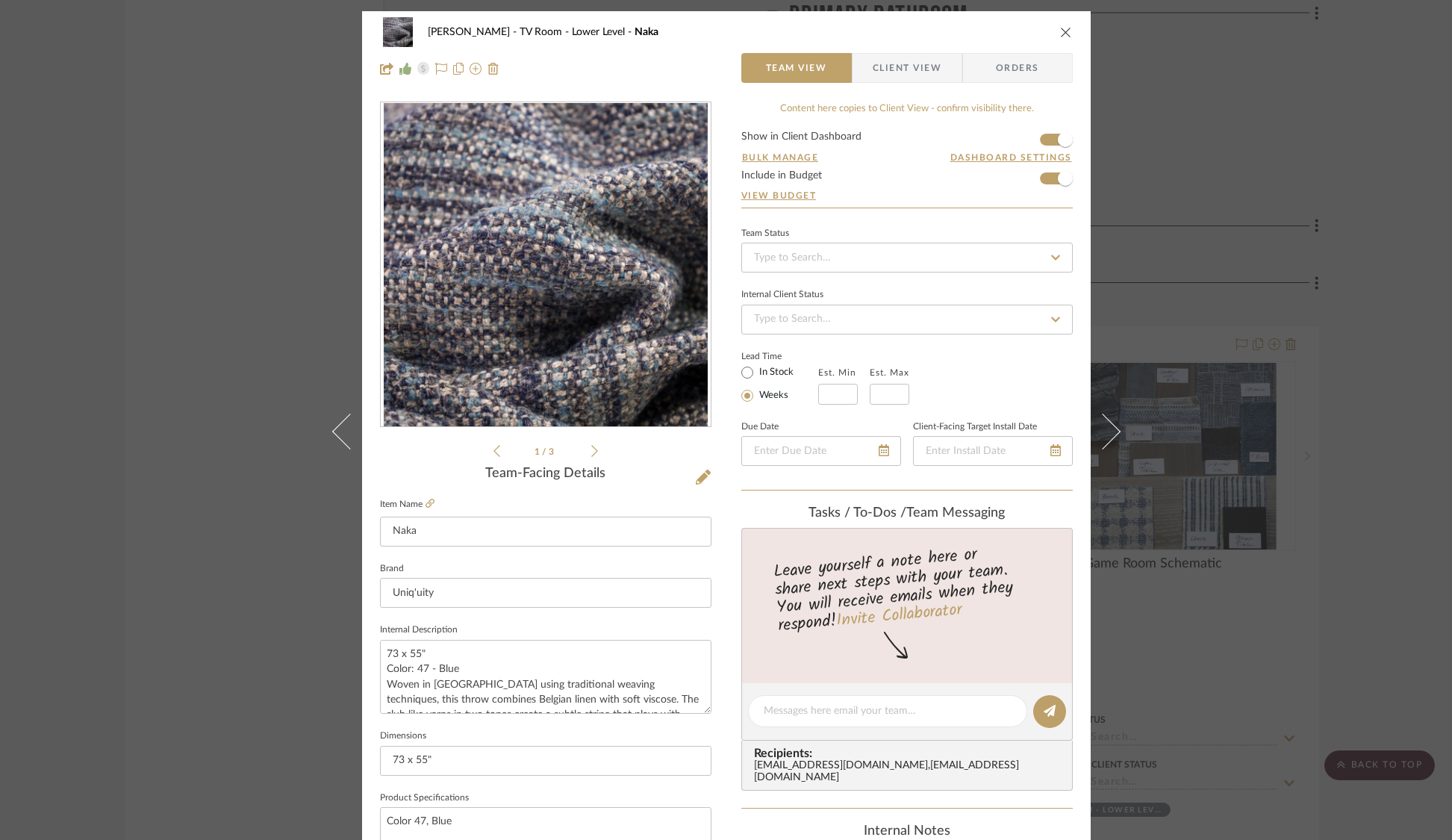
click at [1157, 178] on div "[PERSON_NAME] TV Room - Lower Level Naka Team View Client View Orders 1 / 3 Tea…" at bounding box center [726, 420] width 1452 height 840
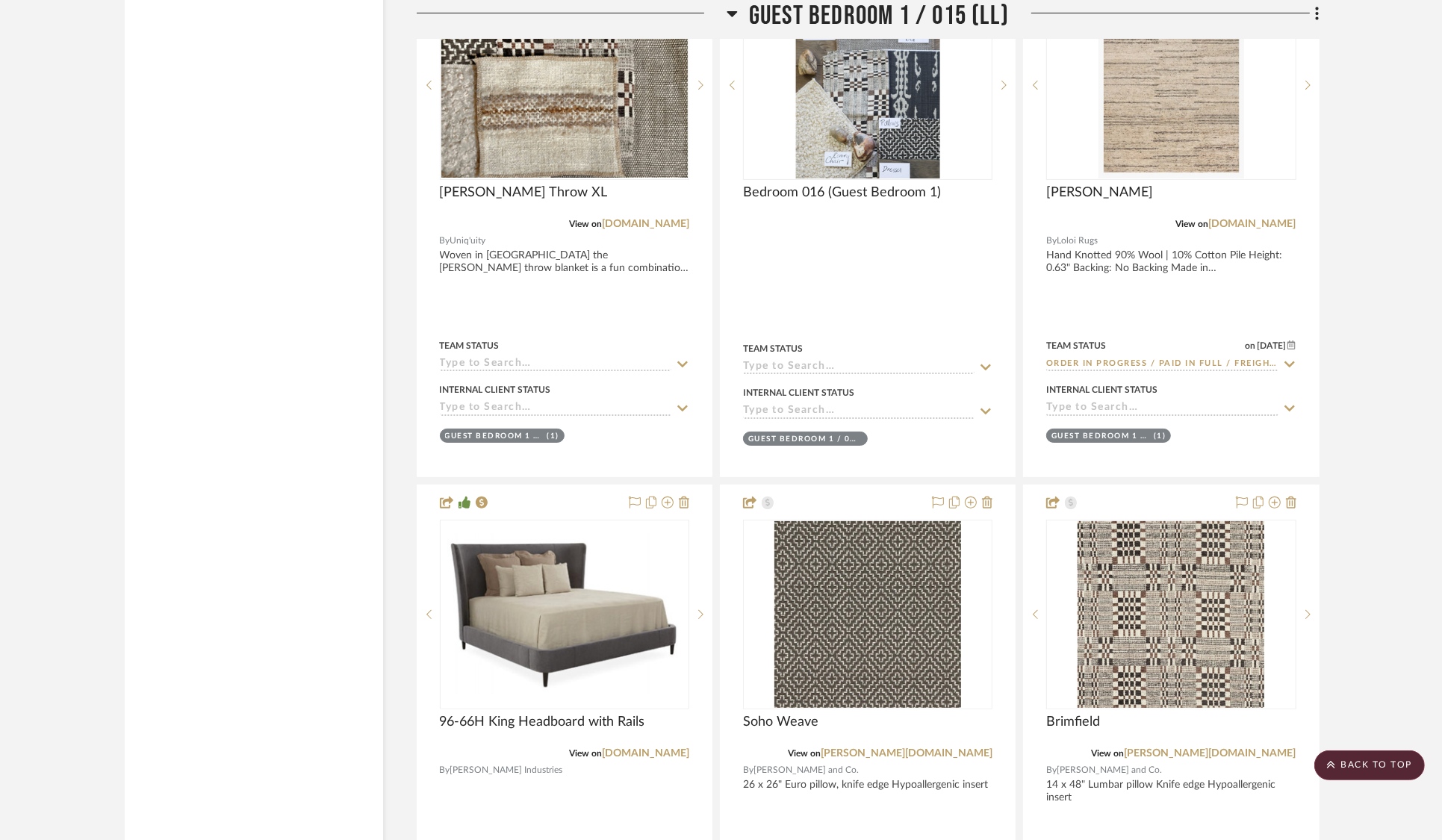
scroll to position [23352, 0]
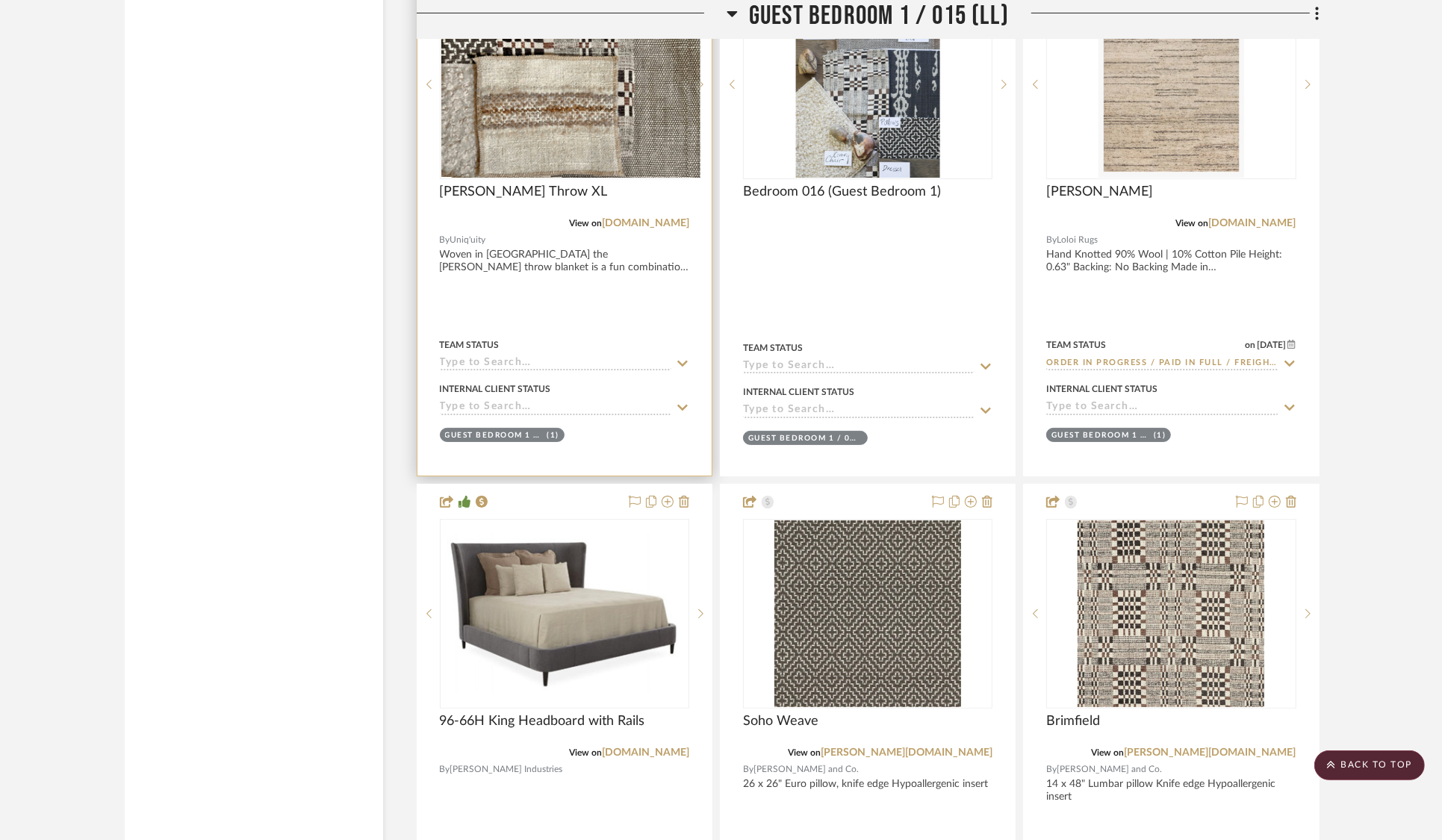
click at [624, 66] on div at bounding box center [565, 84] width 250 height 189
click at [611, 129] on img "0" at bounding box center [564, 83] width 247 height 185
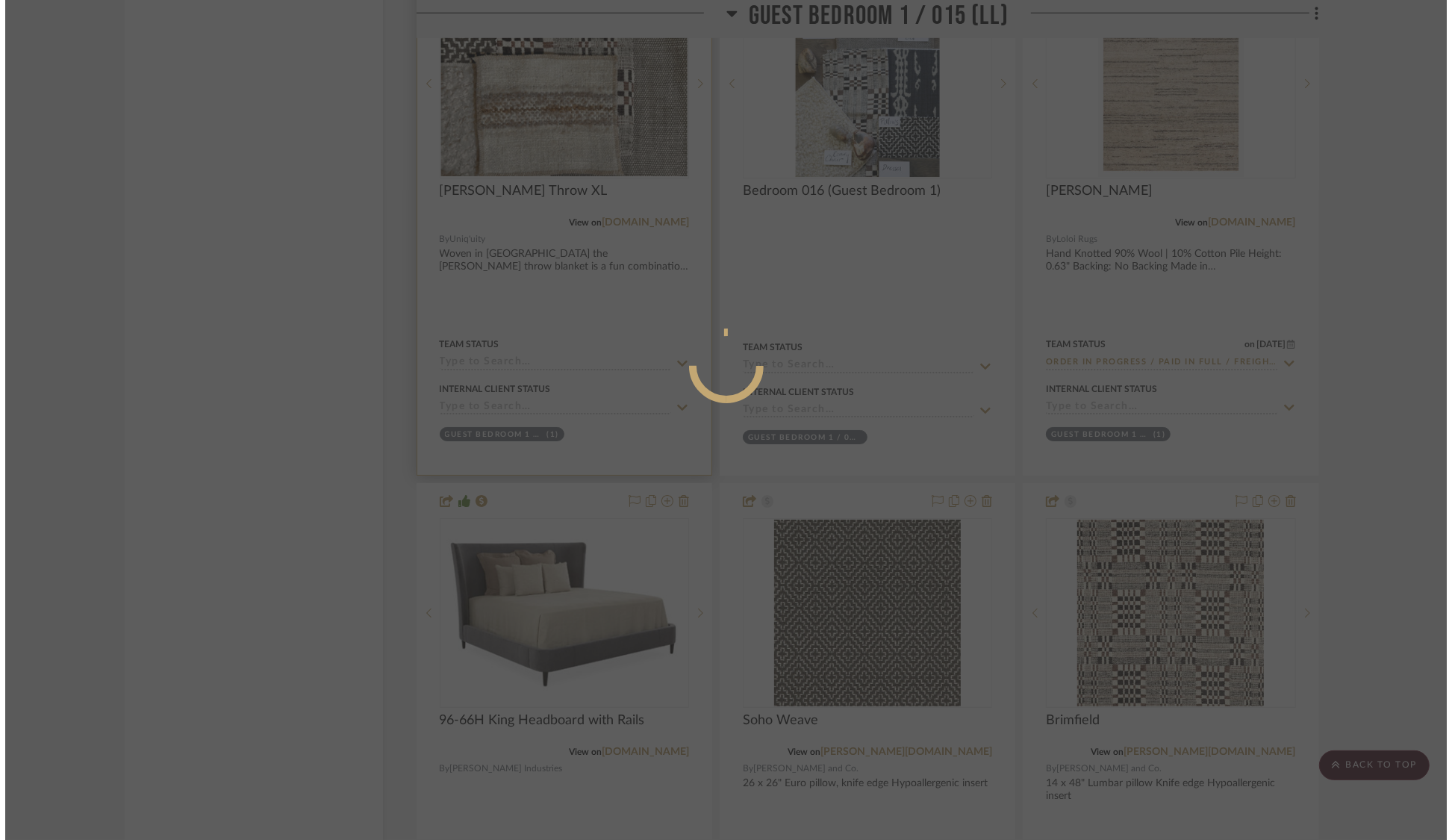
scroll to position [0, 0]
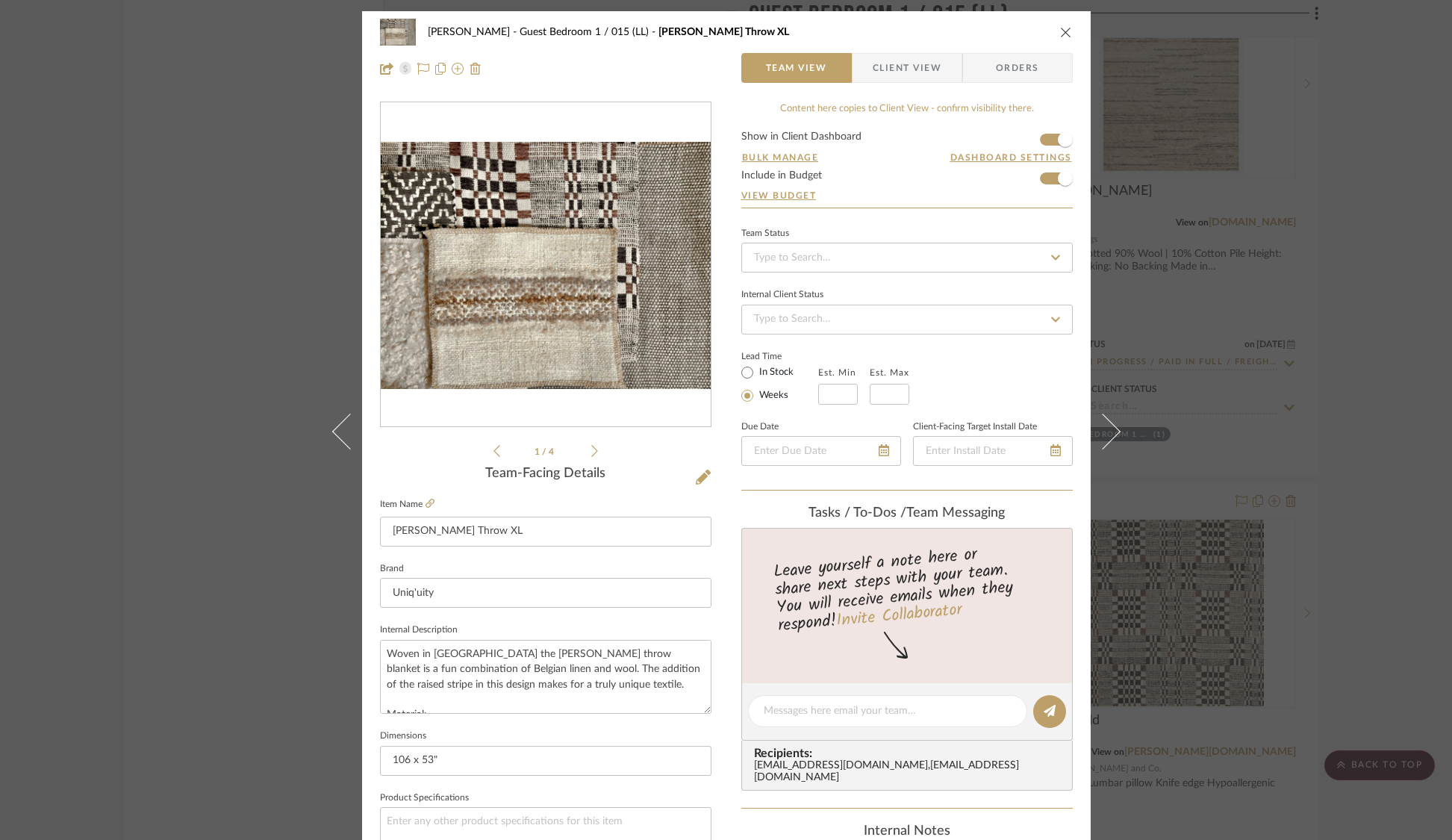
click at [262, 352] on div "[PERSON_NAME] Guest Bedroom 1 / 015 (LL) [PERSON_NAME] Throw XL Team View Clien…" at bounding box center [726, 420] width 1452 height 840
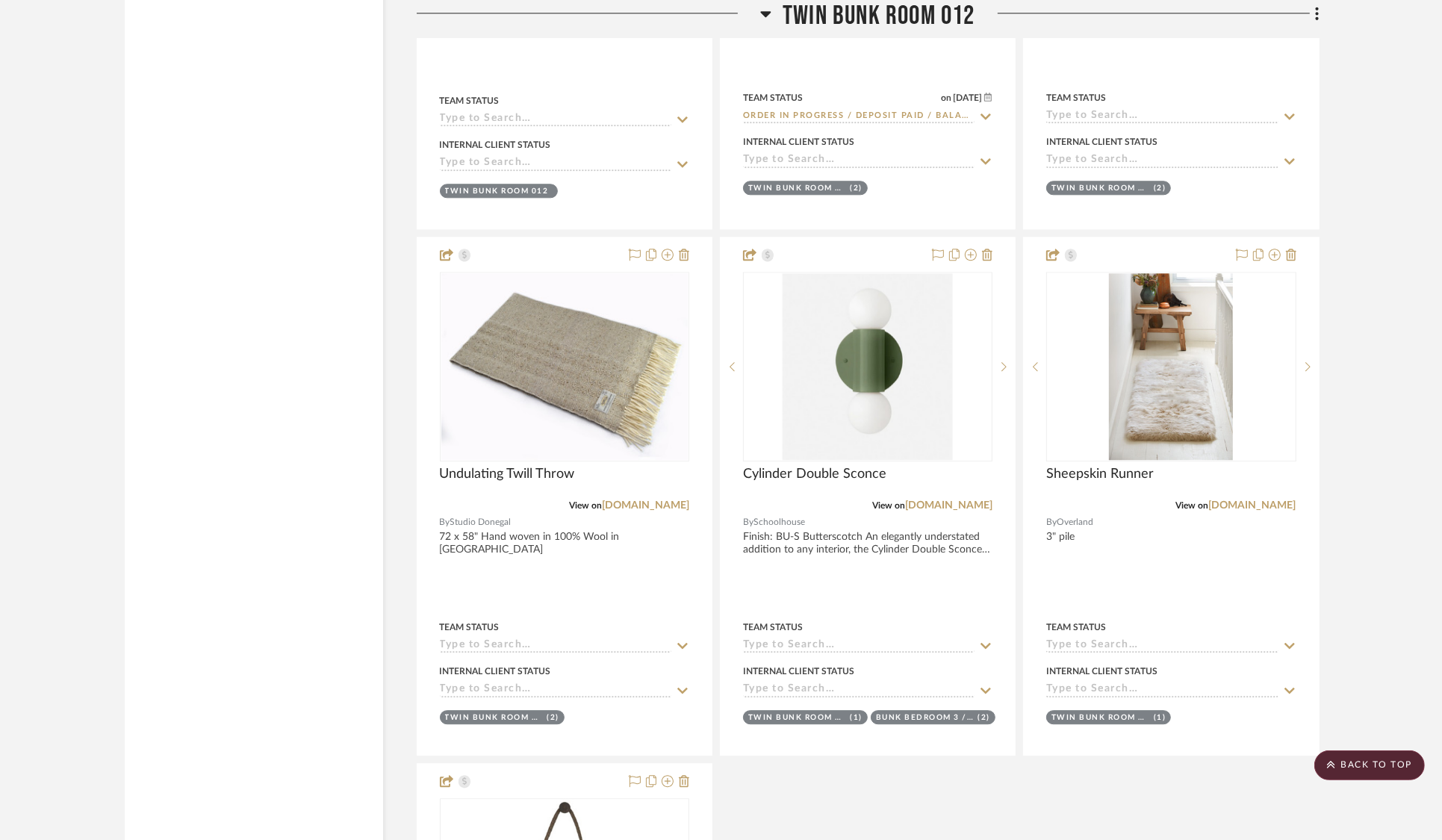
scroll to position [26920, 0]
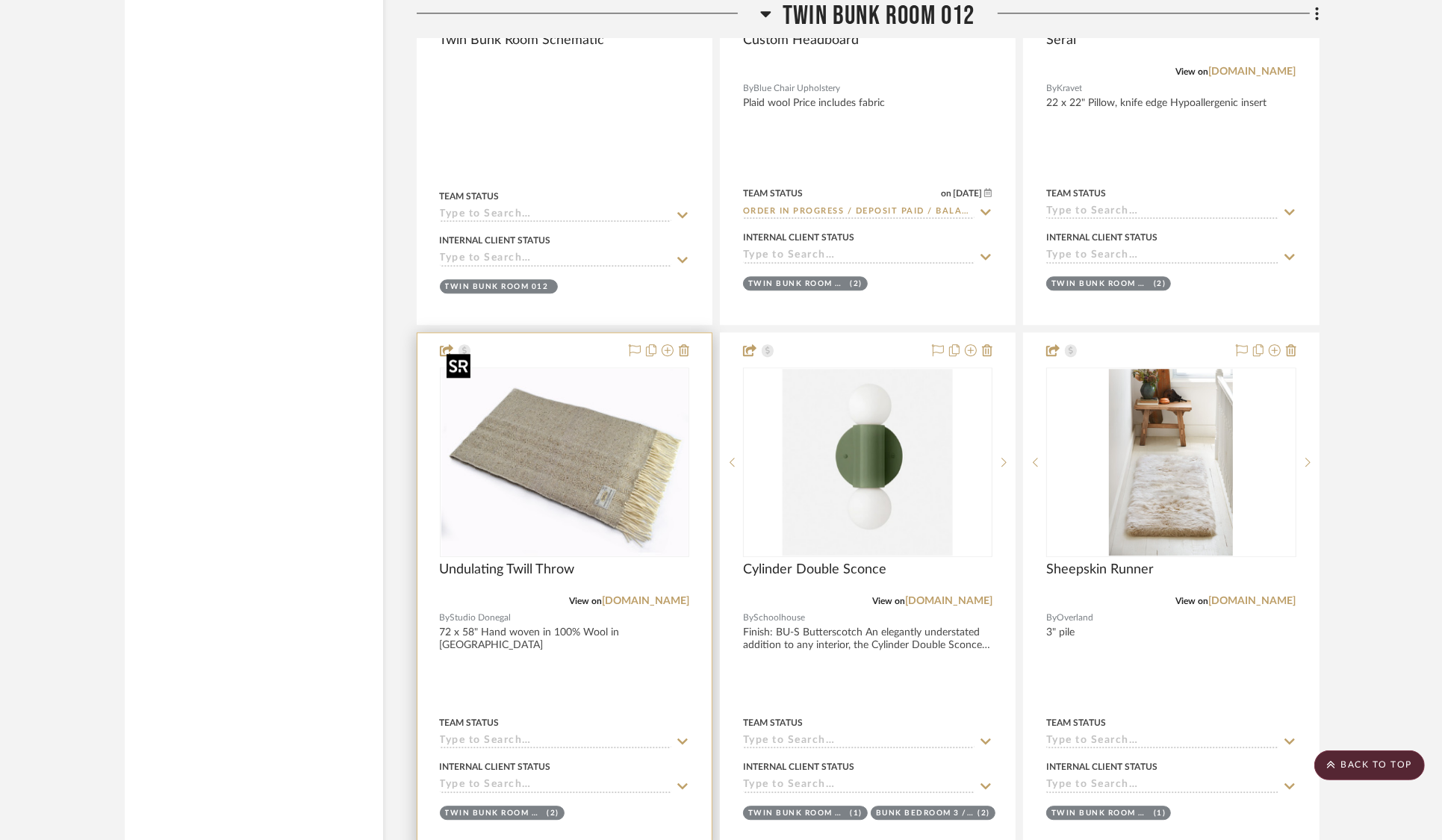
click at [524, 410] on img "0" at bounding box center [564, 462] width 247 height 187
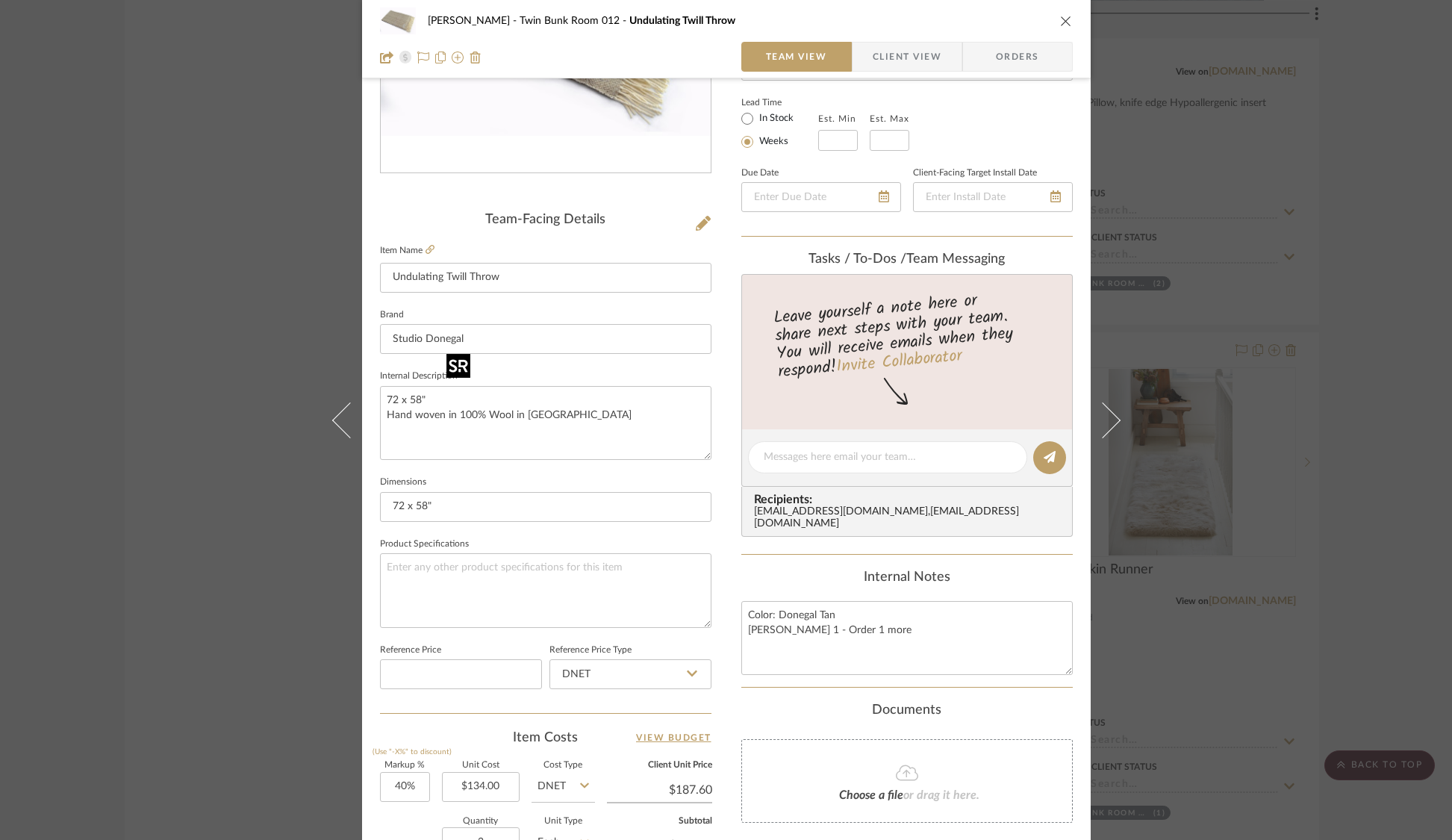
scroll to position [547, 0]
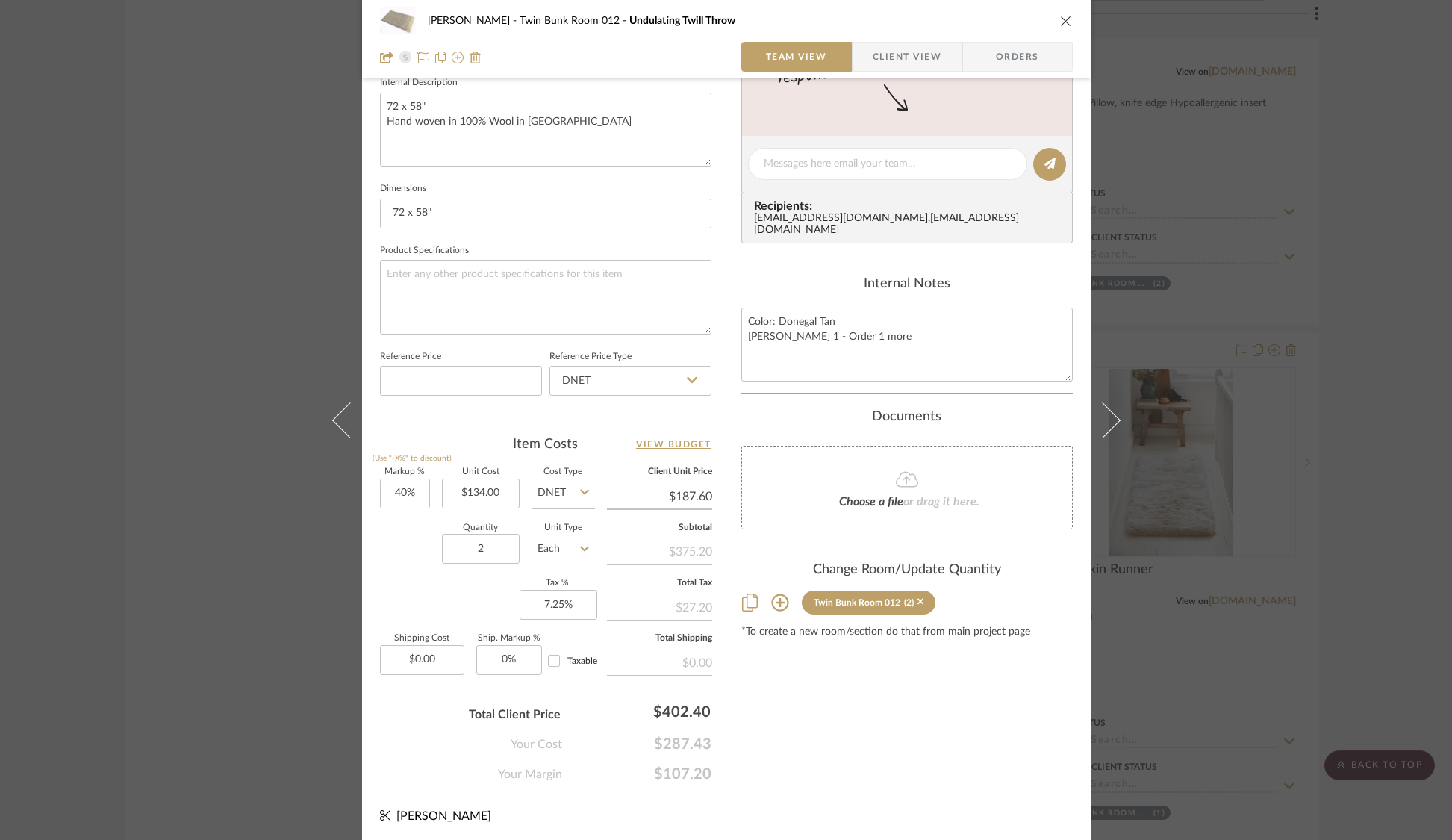
click at [266, 591] on div "[PERSON_NAME] Twin Bunk Room 012 Undulating Twill Throw Team View Client View O…" at bounding box center [726, 420] width 1452 height 840
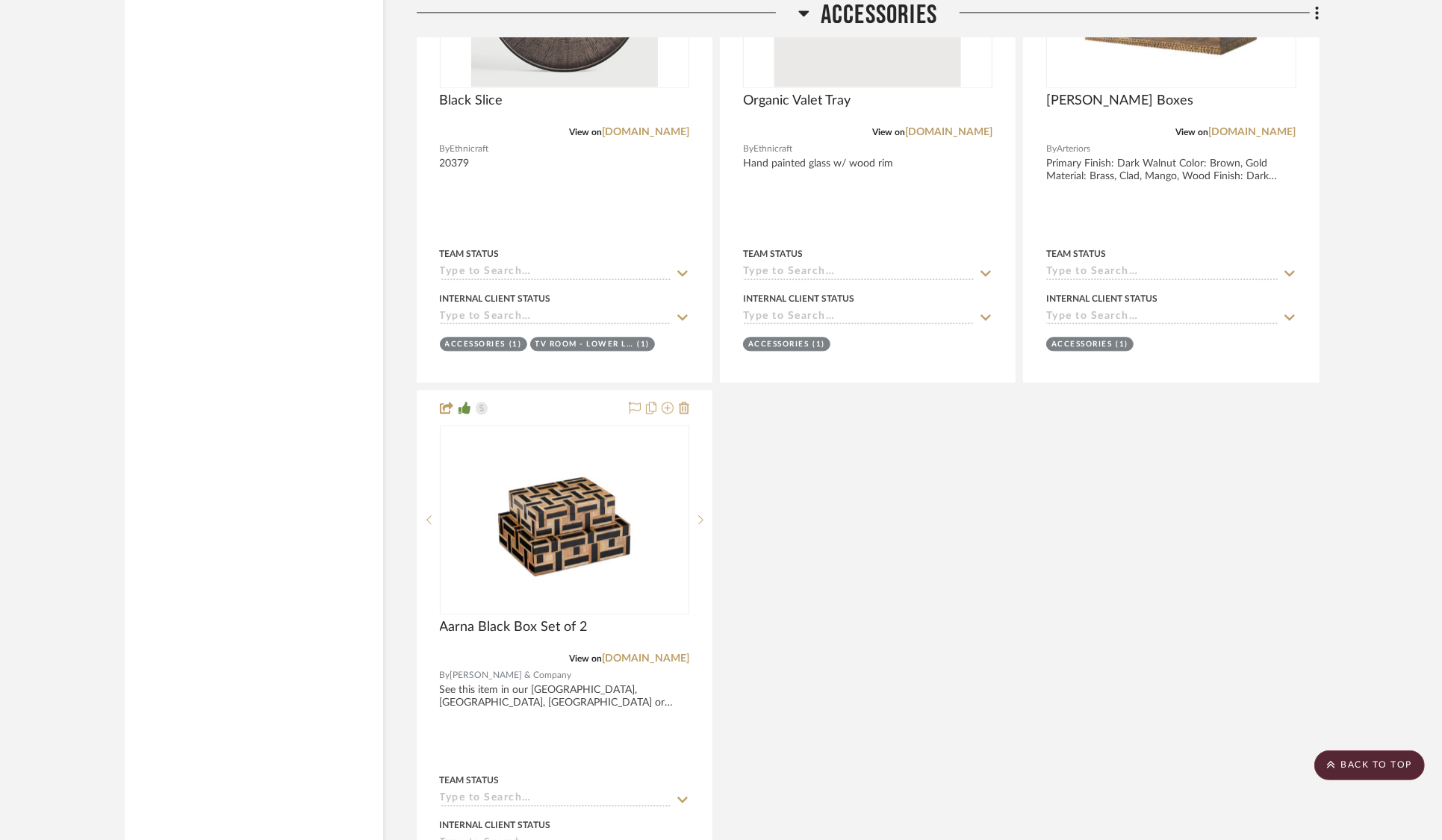
scroll to position [38156, 0]
